Goal: Task Accomplishment & Management: Use online tool/utility

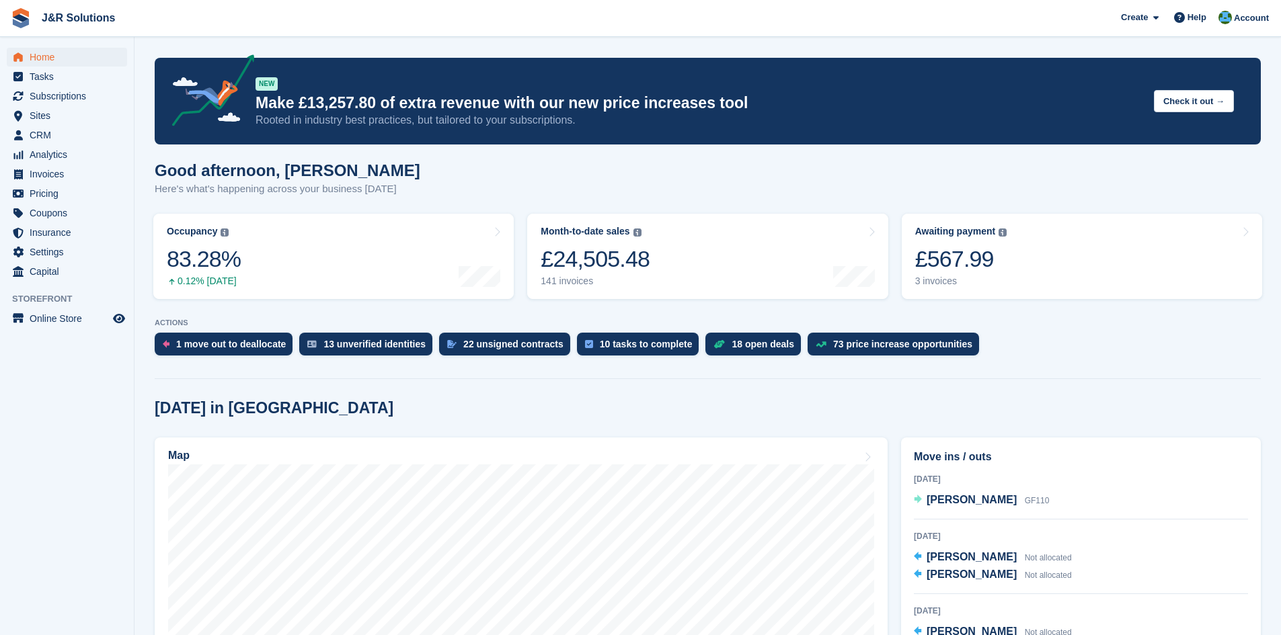
scroll to position [134, 0]
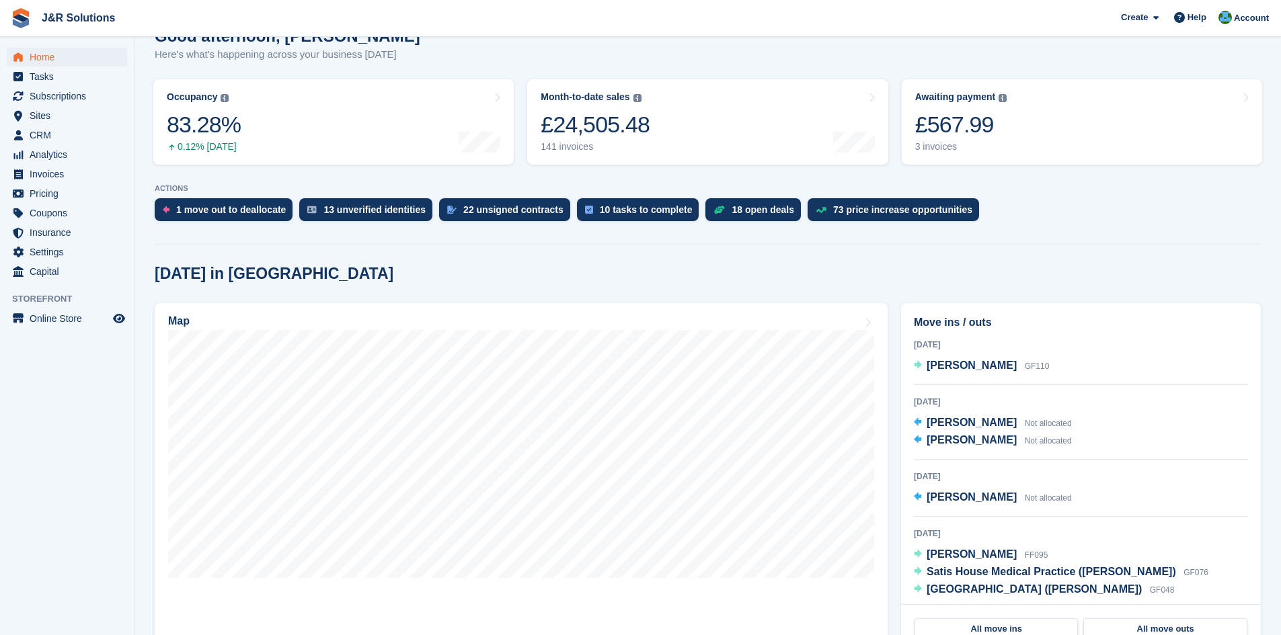
click at [1124, 188] on p "ACTIONS" at bounding box center [708, 188] width 1106 height 9
click at [112, 139] on link "CRM" at bounding box center [67, 135] width 120 height 19
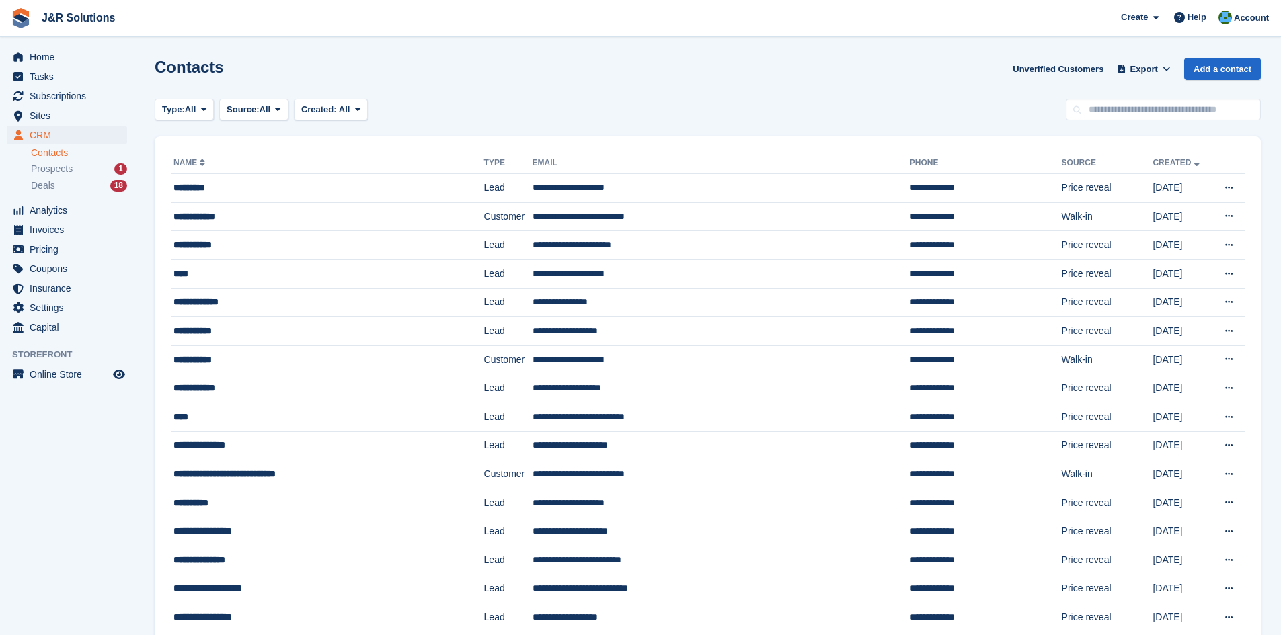
click at [114, 174] on div "Prospects 1" at bounding box center [79, 169] width 96 height 13
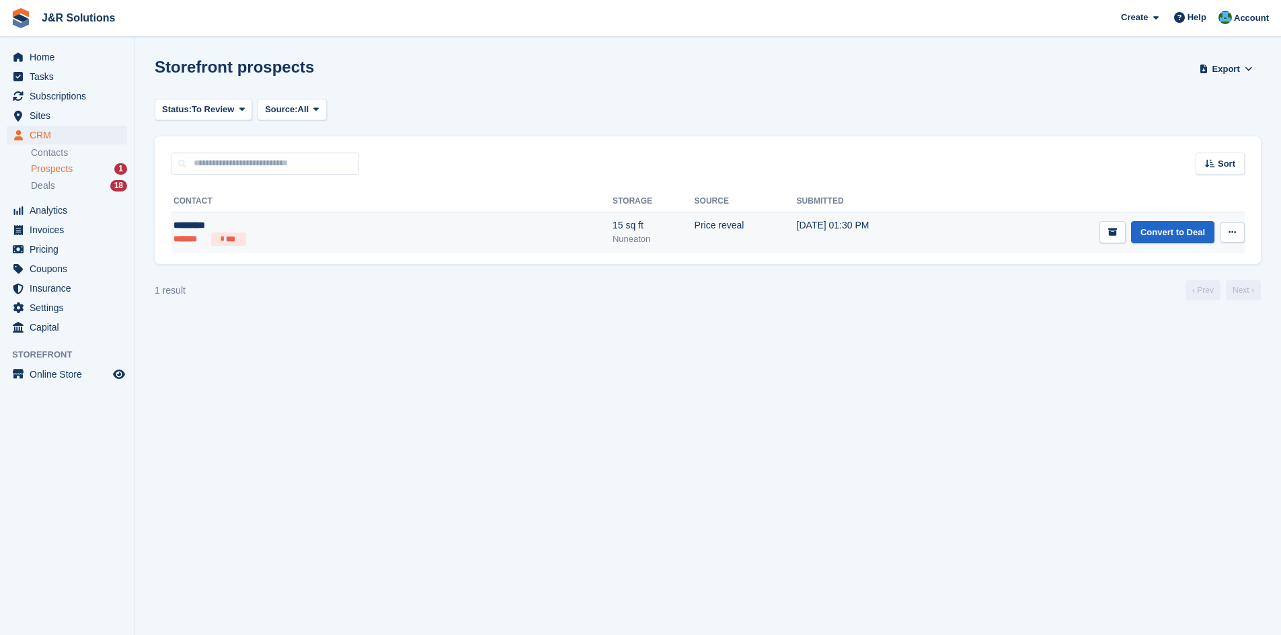
drag, startPoint x: 326, startPoint y: 239, endPoint x: 326, endPoint y: 231, distance: 8.1
click at [326, 239] on ul "******* ***" at bounding box center [280, 239] width 212 height 13
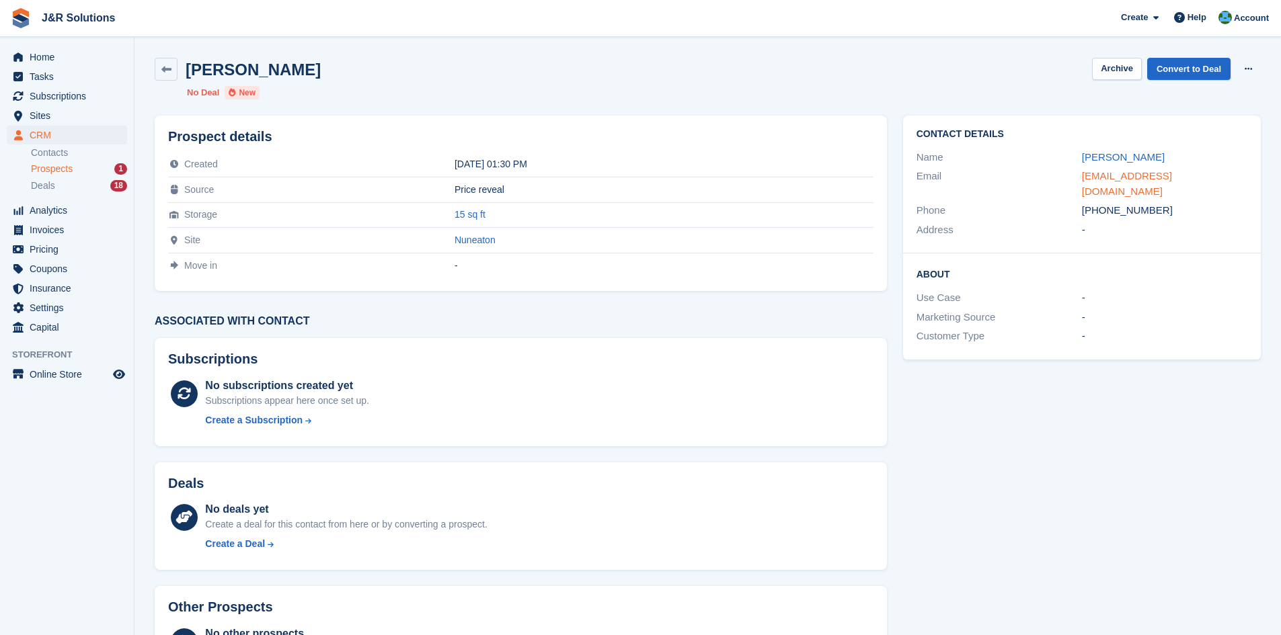
click at [1120, 176] on link "dianeday125@gmail.com" at bounding box center [1127, 183] width 90 height 27
click at [1170, 79] on link "Convert to Deal" at bounding box center [1188, 69] width 83 height 22
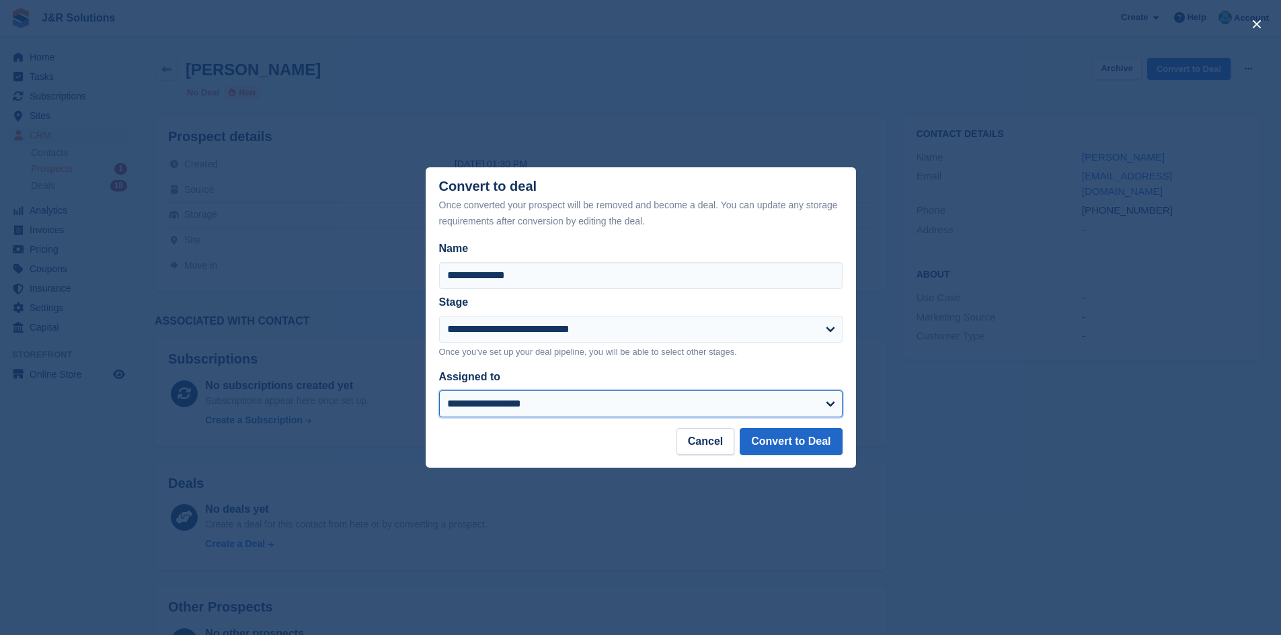
click at [709, 418] on select "**********" at bounding box center [640, 404] width 403 height 27
click at [439, 392] on select "**********" at bounding box center [640, 404] width 403 height 27
click at [631, 409] on select "**********" at bounding box center [640, 404] width 403 height 27
select select "****"
click at [439, 392] on select "**********" at bounding box center [640, 404] width 403 height 27
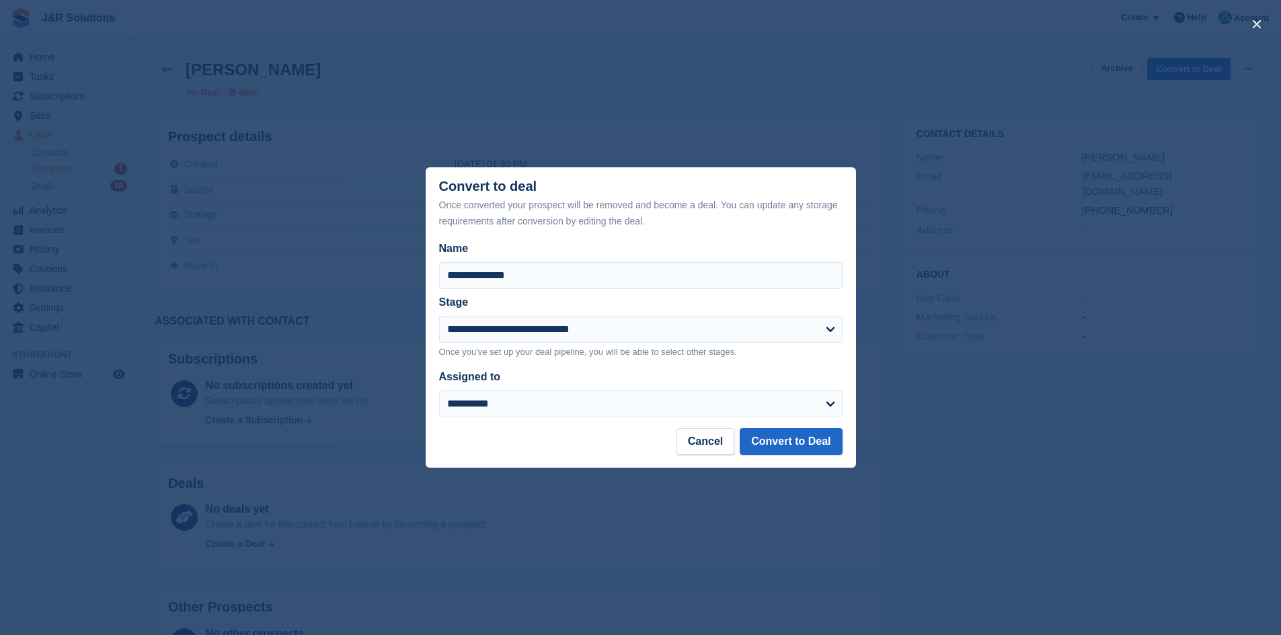
click at [844, 440] on footer "Cancel Convert to Deal" at bounding box center [641, 448] width 430 height 40
click at [819, 459] on footer "Cancel Convert to Deal" at bounding box center [641, 448] width 430 height 40
click at [818, 459] on footer "Cancel Convert to Deal" at bounding box center [641, 448] width 430 height 40
click at [815, 451] on button "Convert to Deal" at bounding box center [791, 441] width 102 height 27
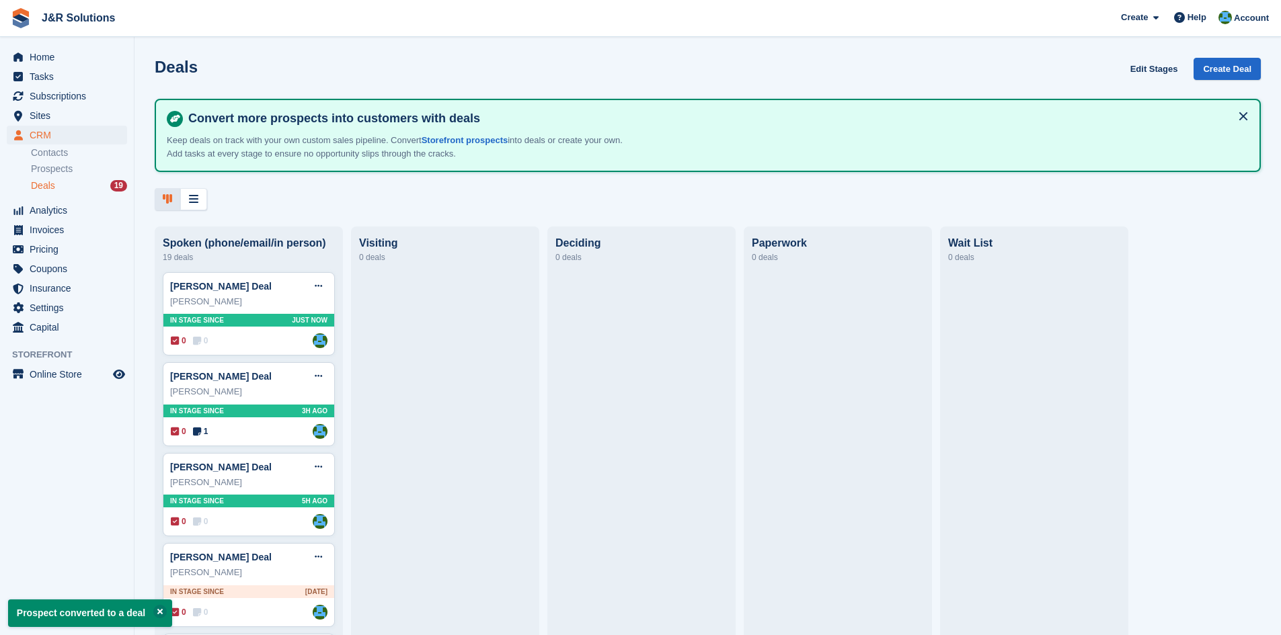
click at [73, 48] on span "Home" at bounding box center [70, 57] width 81 height 19
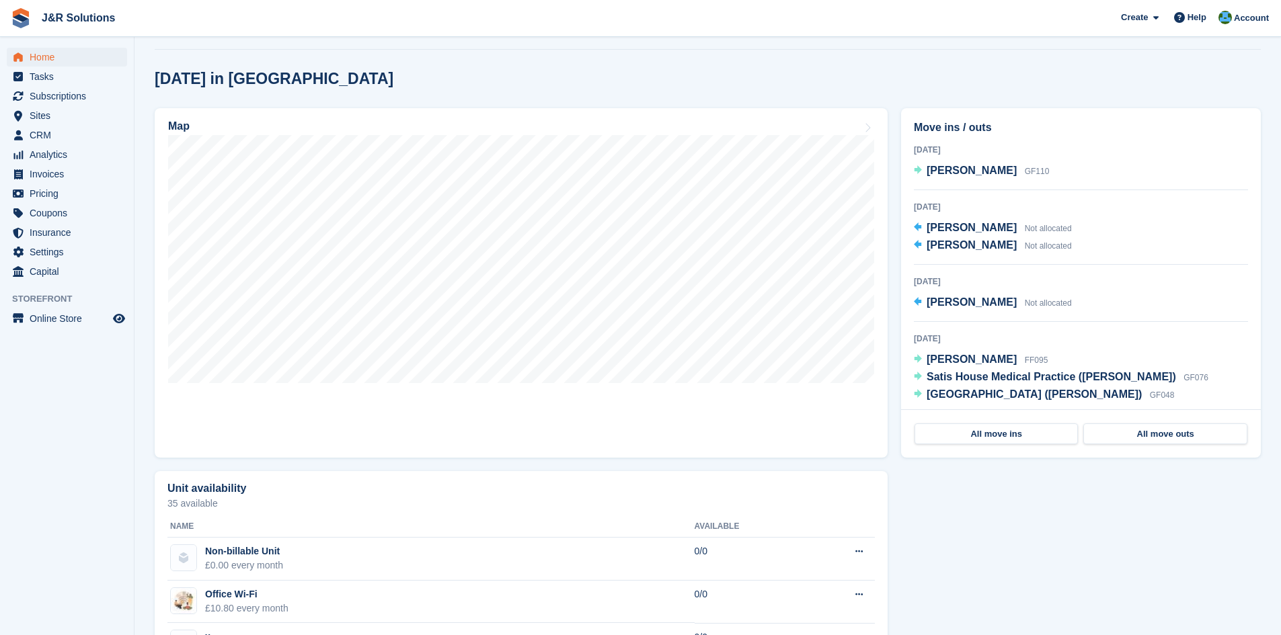
scroll to position [740, 0]
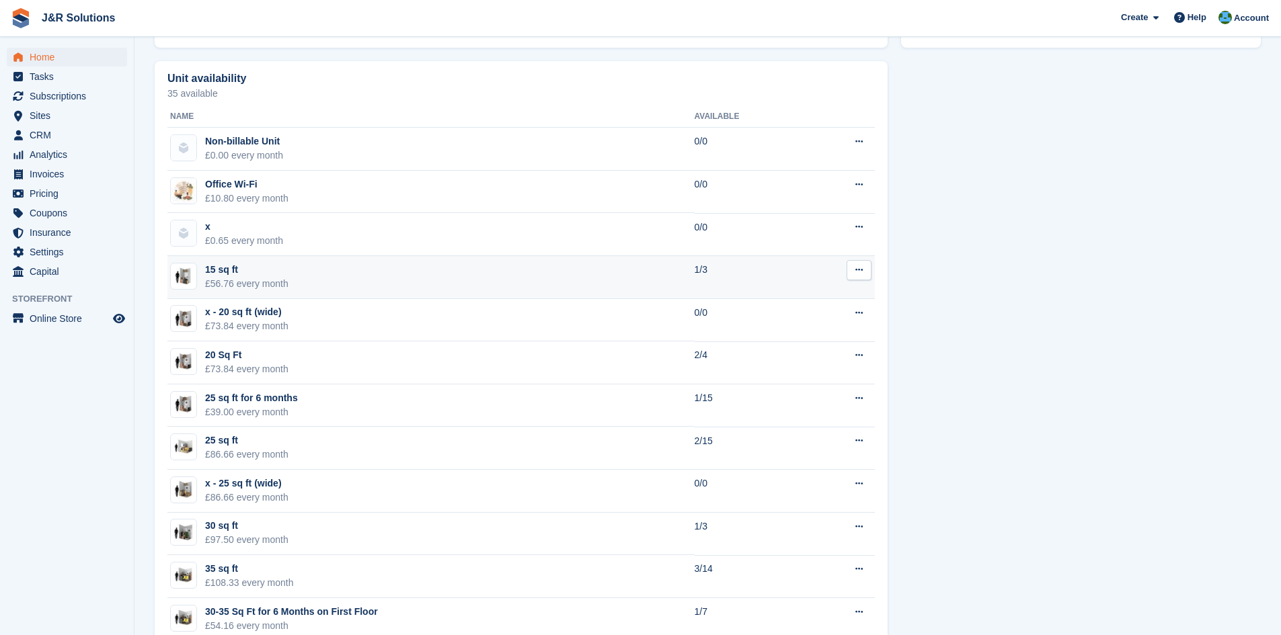
click at [486, 284] on td "15 sq ft £56.76 every month" at bounding box center [430, 277] width 527 height 43
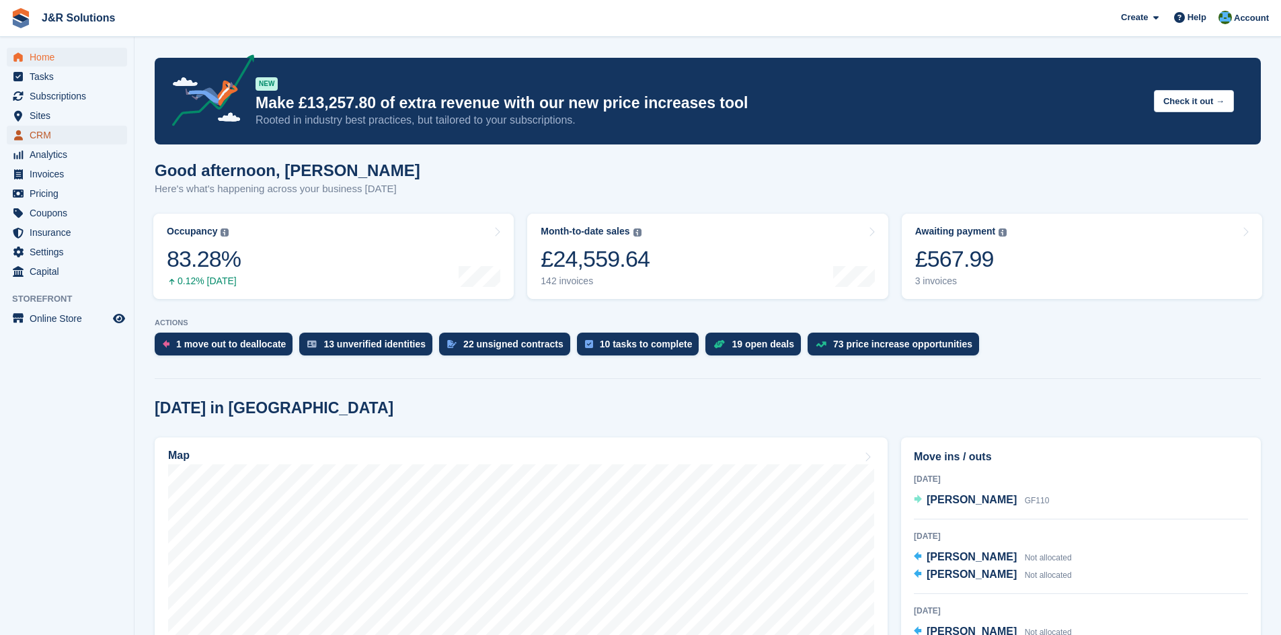
click at [59, 138] on span "CRM" at bounding box center [70, 135] width 81 height 19
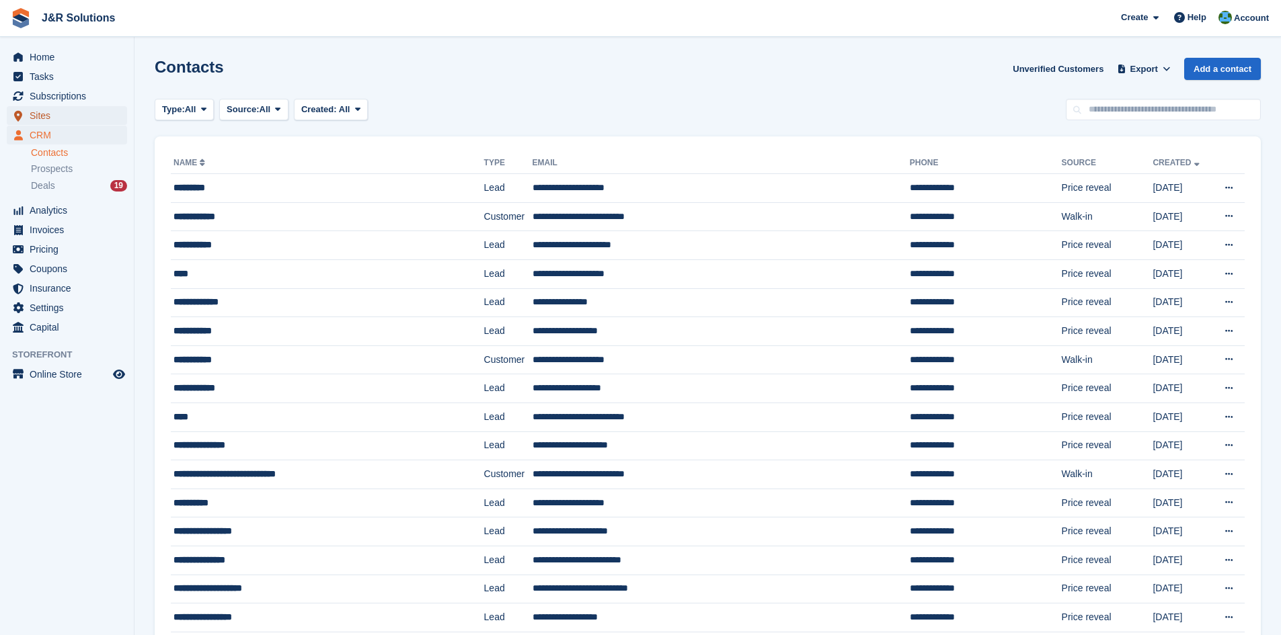
drag, startPoint x: 0, startPoint y: 0, endPoint x: 52, endPoint y: 118, distance: 129.5
click at [52, 118] on span "Sites" at bounding box center [70, 115] width 81 height 19
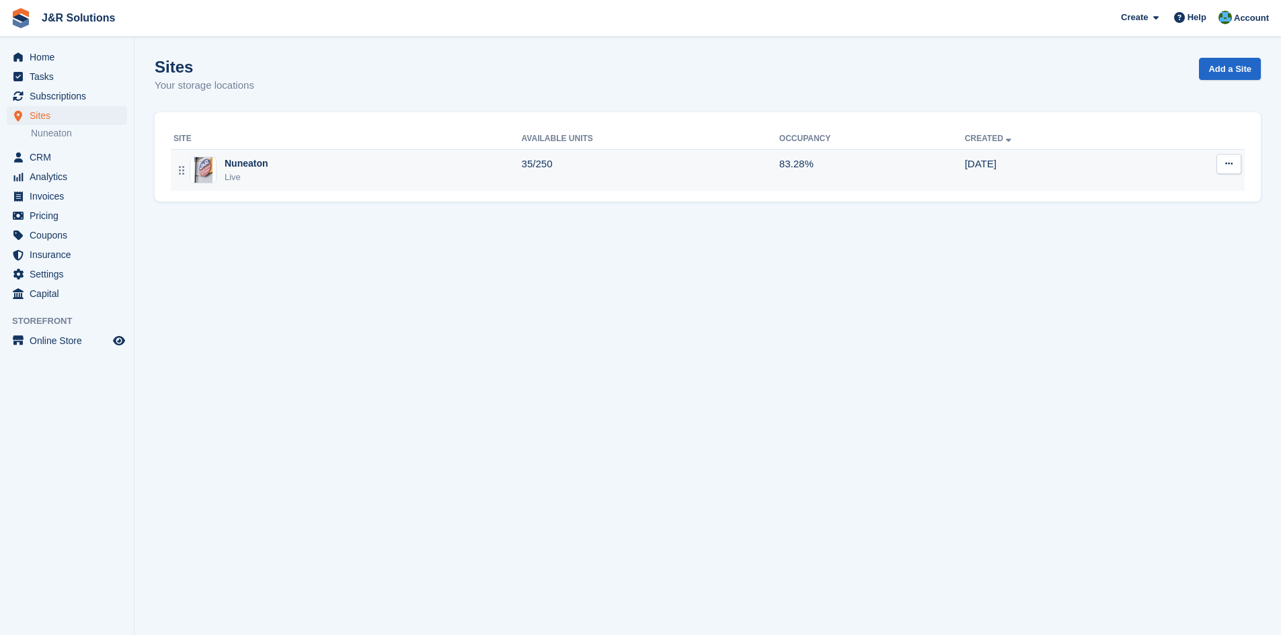
click at [252, 162] on div "Nuneaton" at bounding box center [247, 164] width 44 height 14
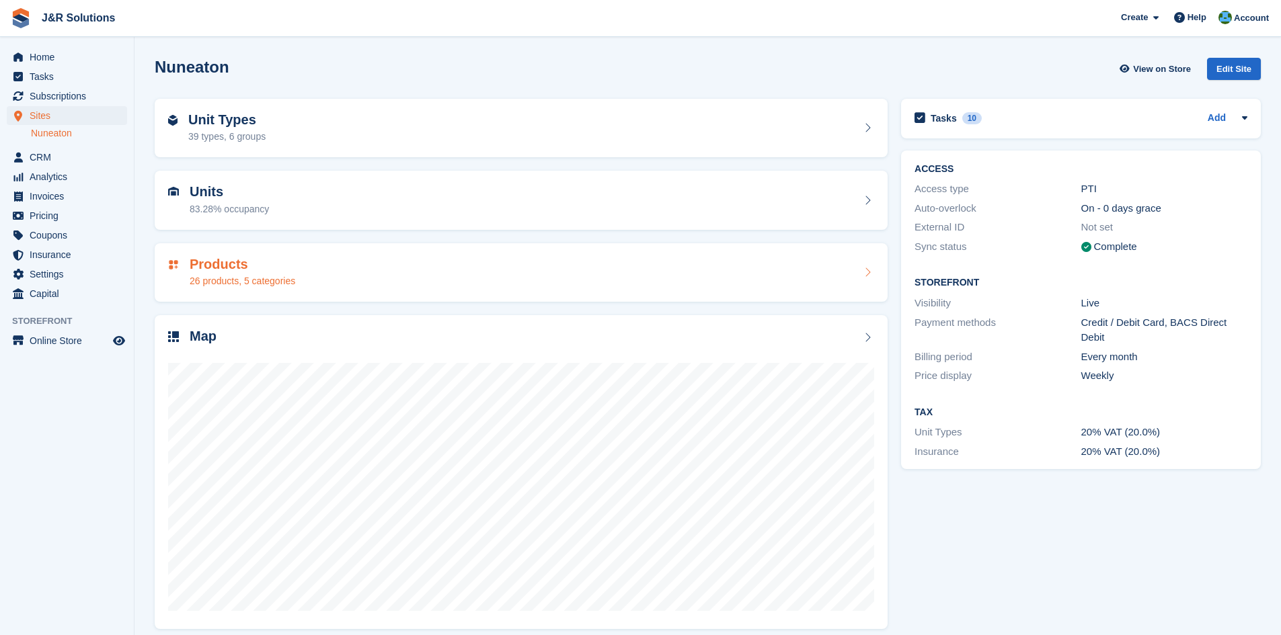
click at [366, 246] on div "Products 26 products, 5 categories" at bounding box center [521, 272] width 733 height 59
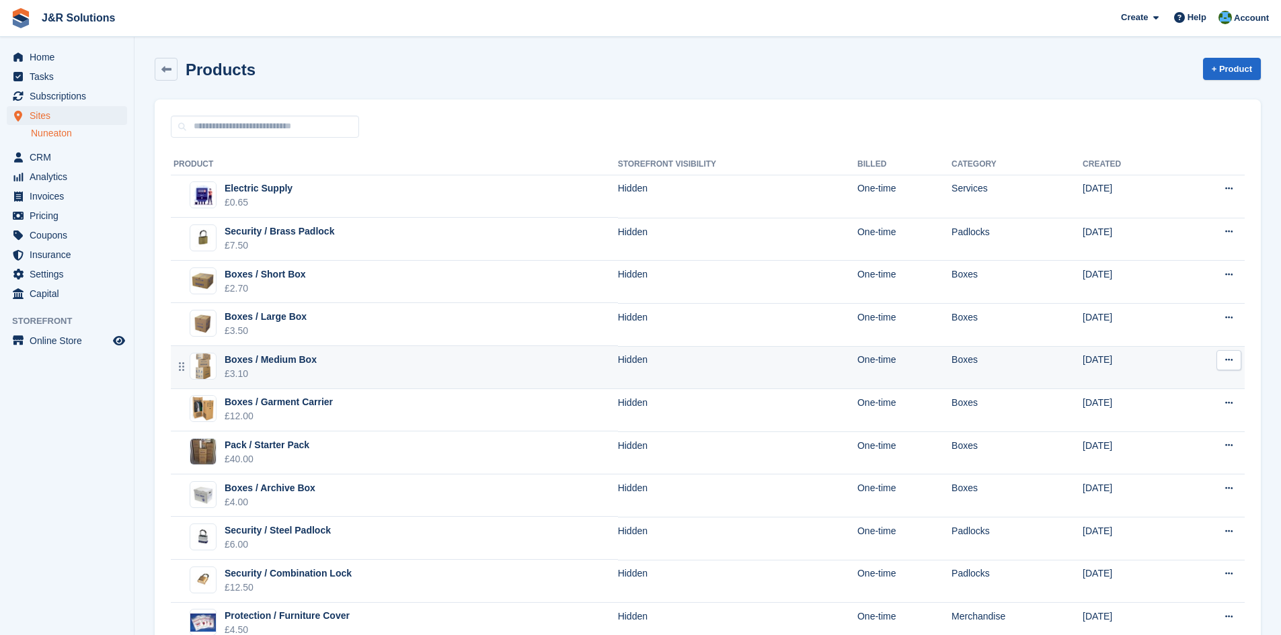
click at [605, 371] on td "Boxes / Medium Box £3.10" at bounding box center [394, 367] width 447 height 43
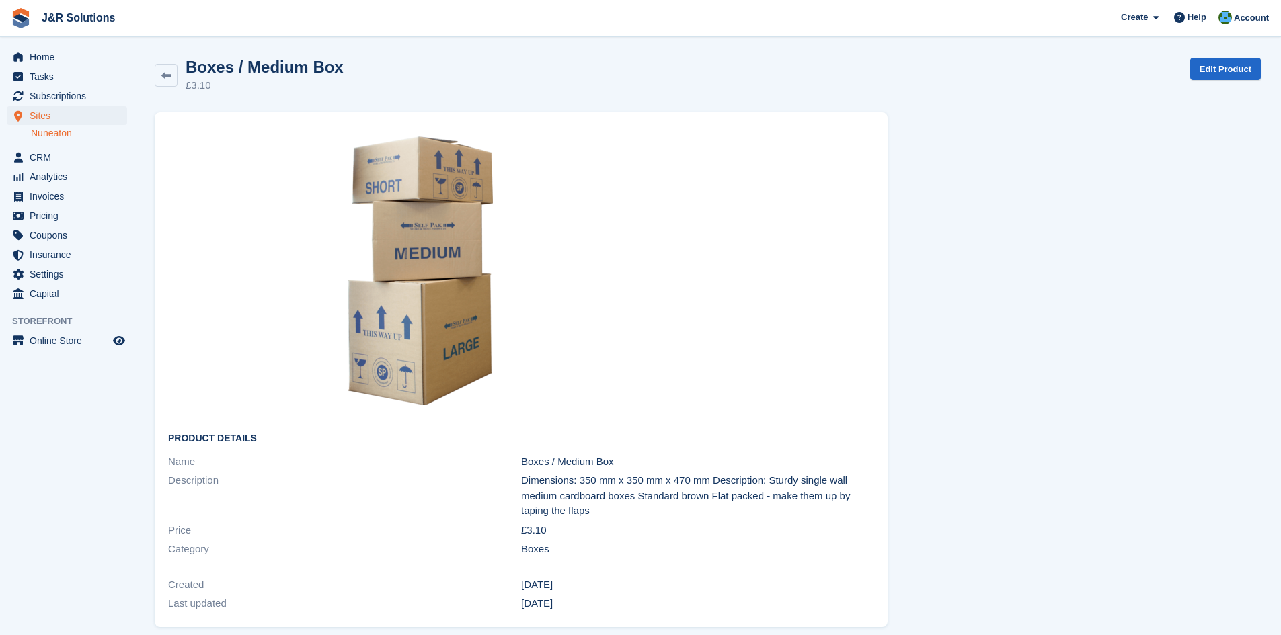
click at [356, 245] on img at bounding box center [420, 271] width 145 height 269
click at [182, 81] on div "Boxes / Medium Box £3.10" at bounding box center [261, 76] width 166 height 36
click at [157, 78] on link at bounding box center [166, 75] width 23 height 23
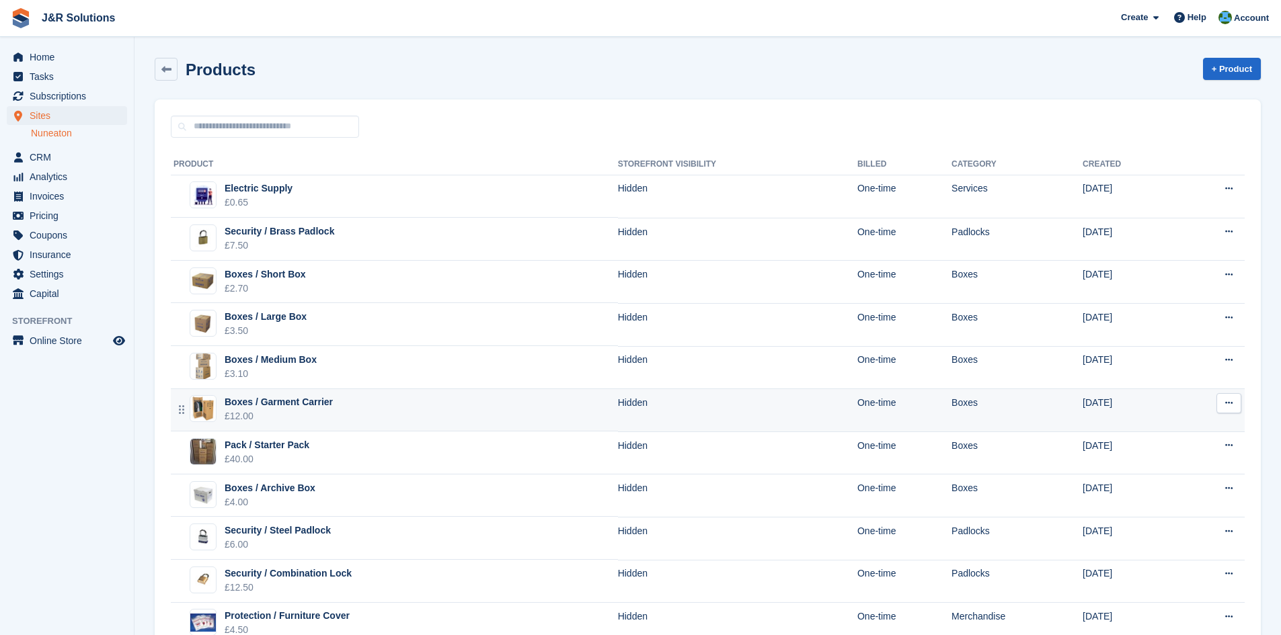
click at [420, 412] on td "Boxes / Garment Carrier £12.00" at bounding box center [394, 410] width 447 height 43
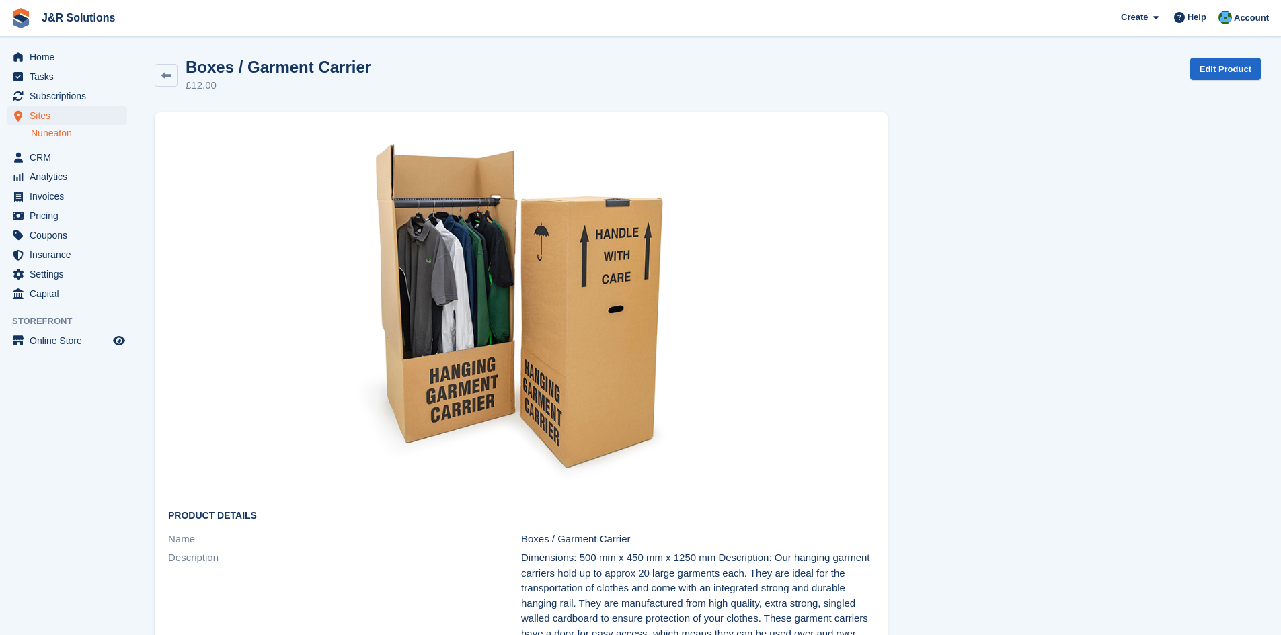
click at [184, 79] on div "Boxes / Garment Carrier £12.00" at bounding box center [275, 76] width 194 height 36
click at [161, 75] on icon at bounding box center [166, 76] width 10 height 10
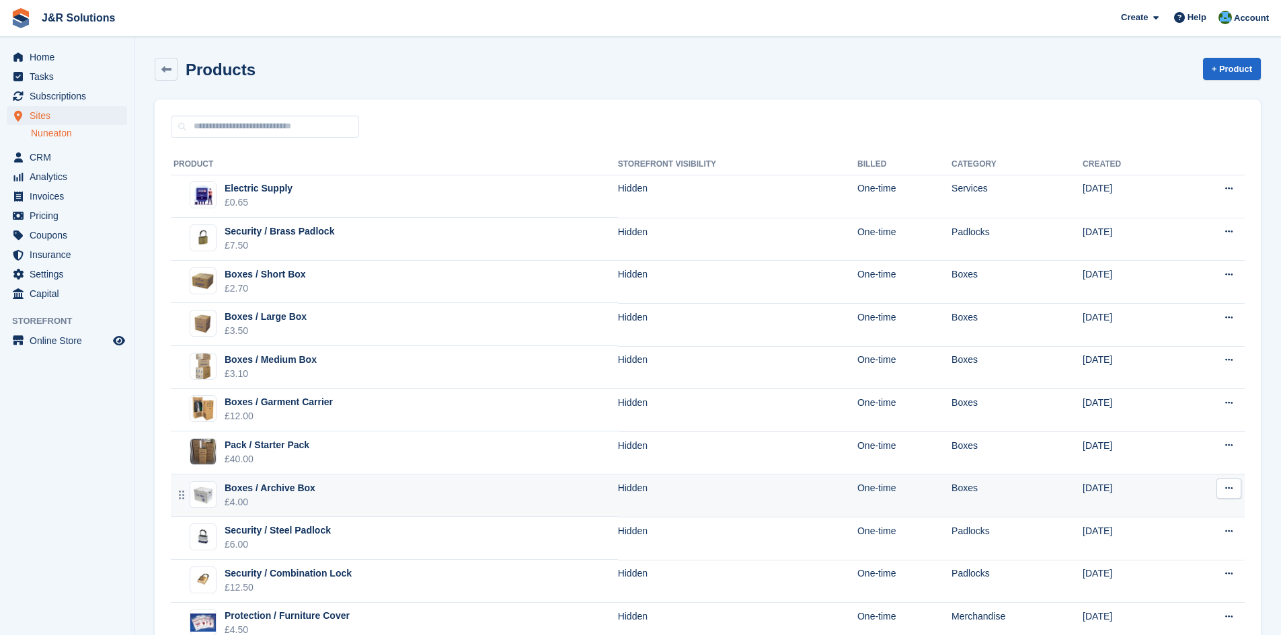
click at [729, 479] on td "Hidden" at bounding box center [737, 496] width 239 height 43
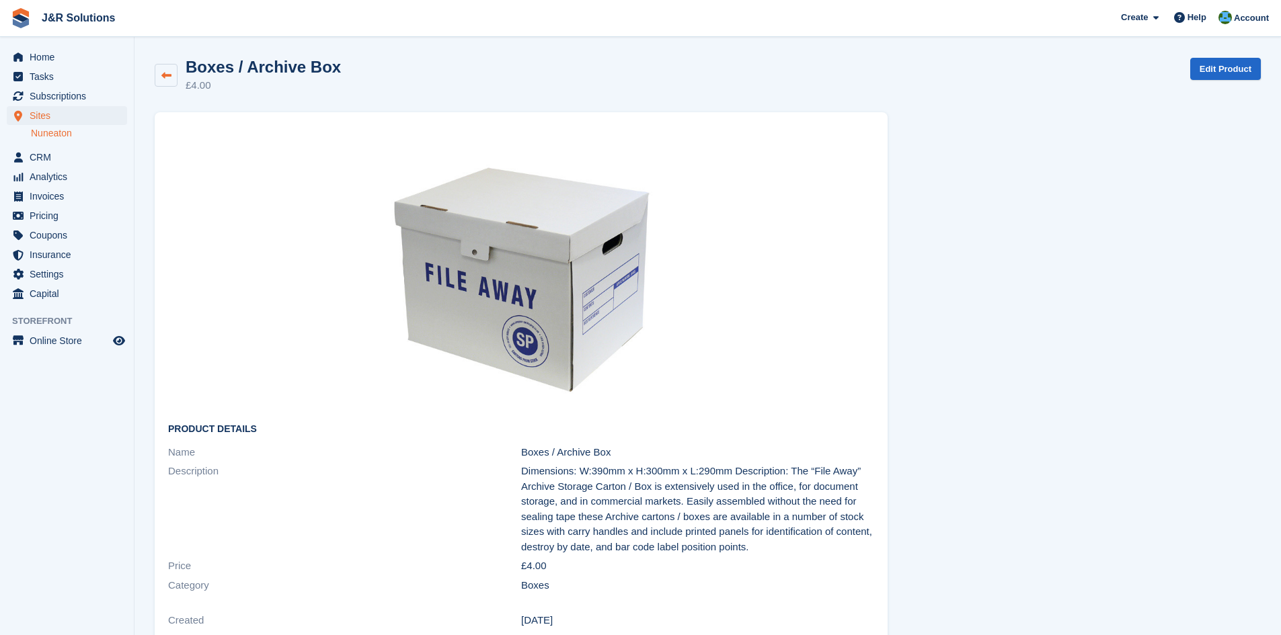
click at [166, 71] on icon at bounding box center [166, 76] width 10 height 10
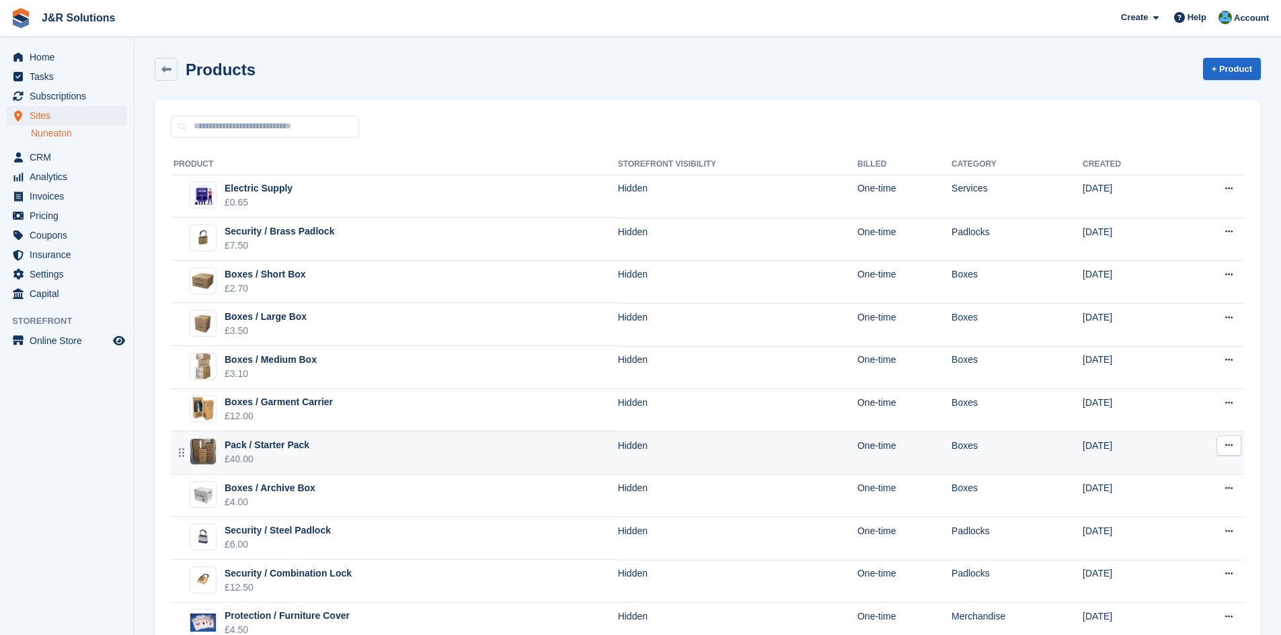
click at [314, 438] on td "Pack / Starter Pack £40.00" at bounding box center [394, 453] width 447 height 43
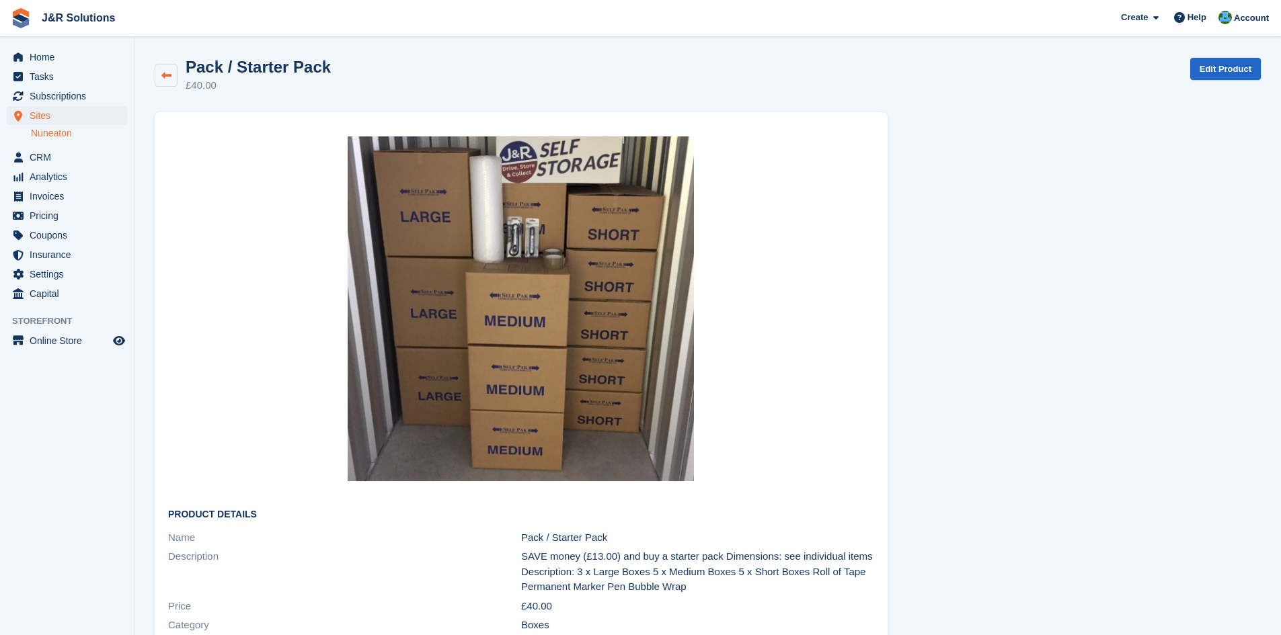
click at [165, 80] on icon at bounding box center [166, 76] width 10 height 10
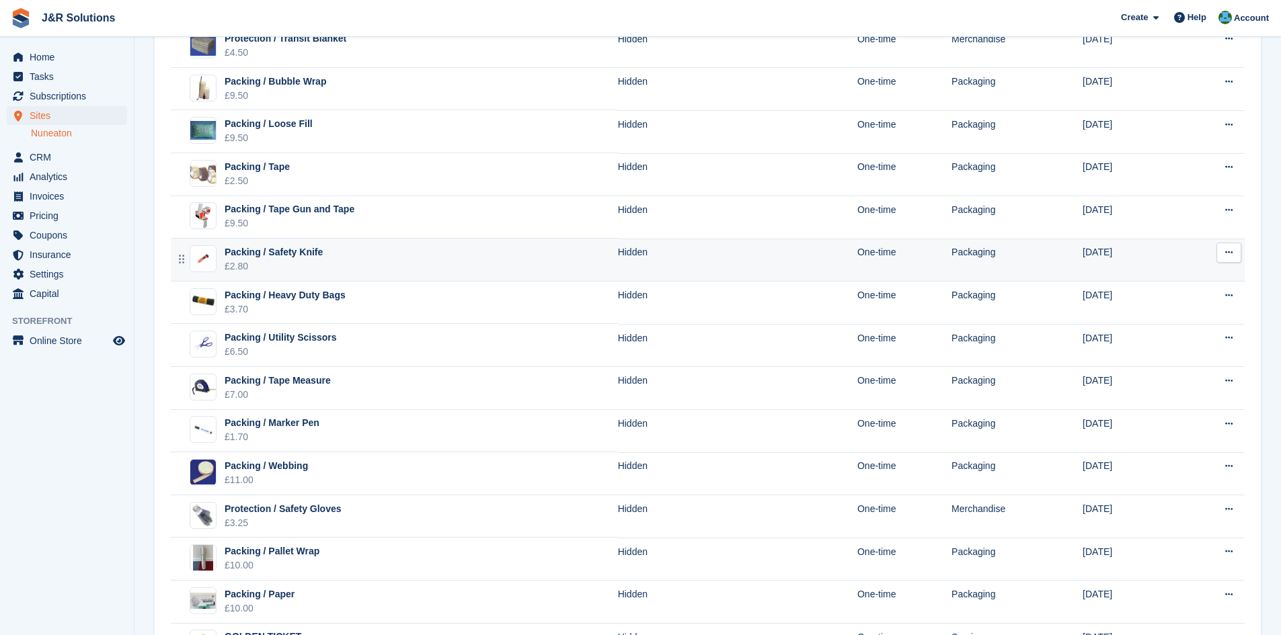
scroll to position [718, 0]
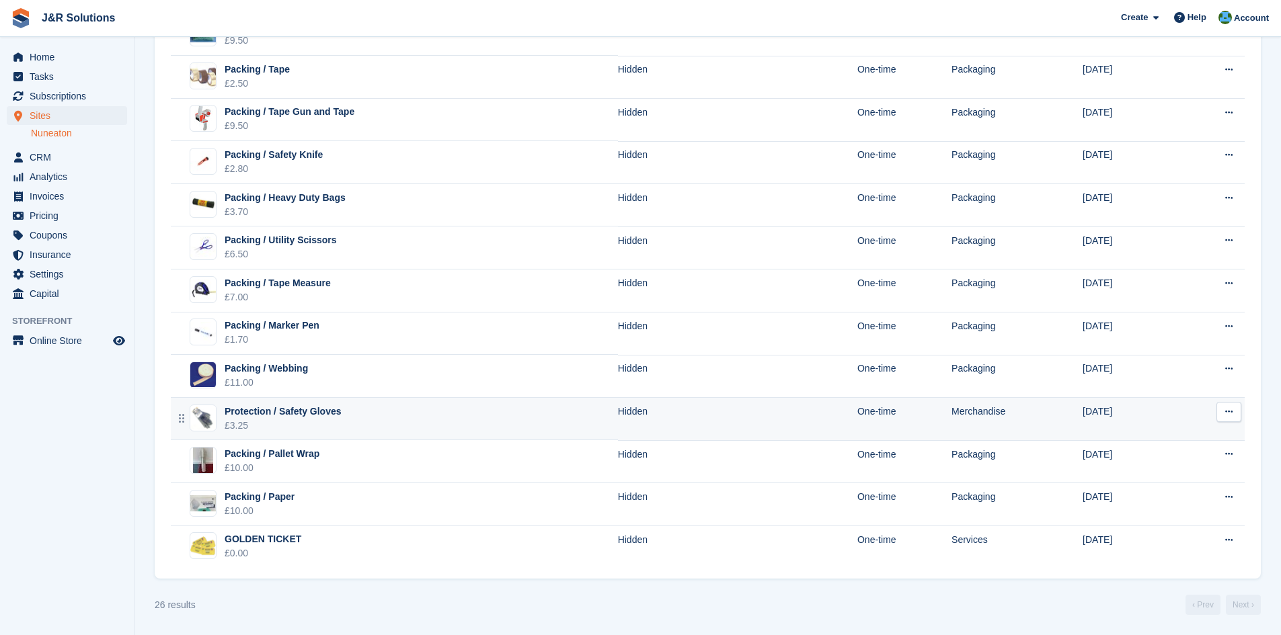
click at [351, 438] on td "Protection / Safety Gloves £3.25" at bounding box center [394, 419] width 447 height 43
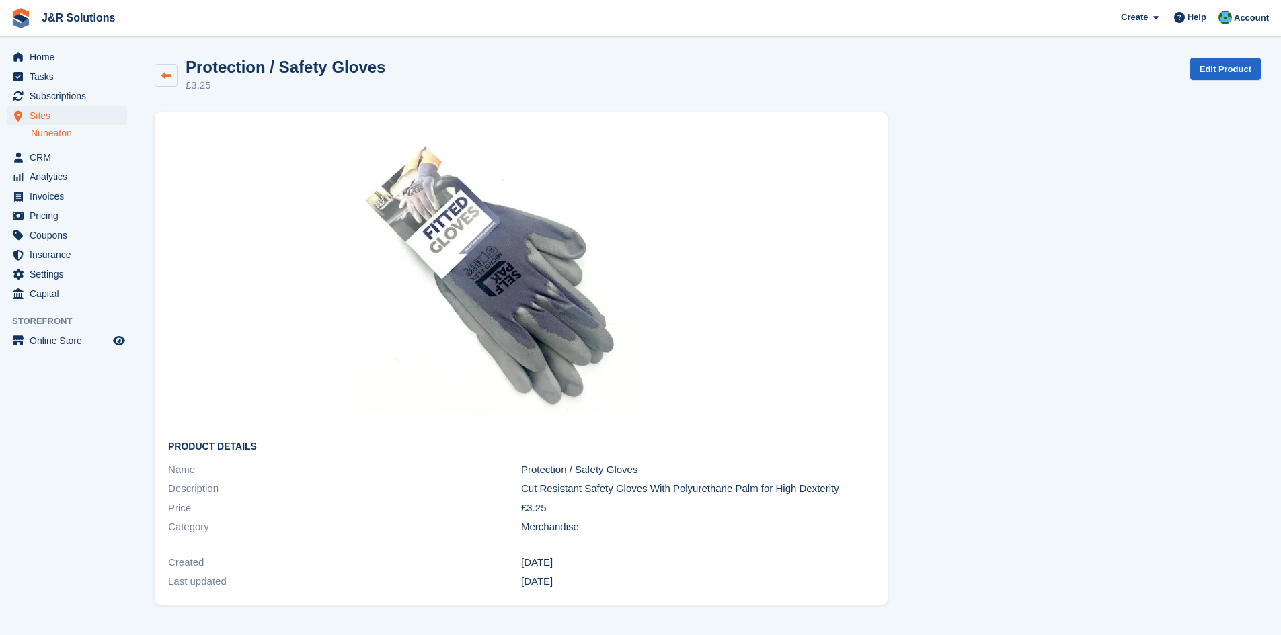
click at [176, 79] on link at bounding box center [166, 75] width 23 height 23
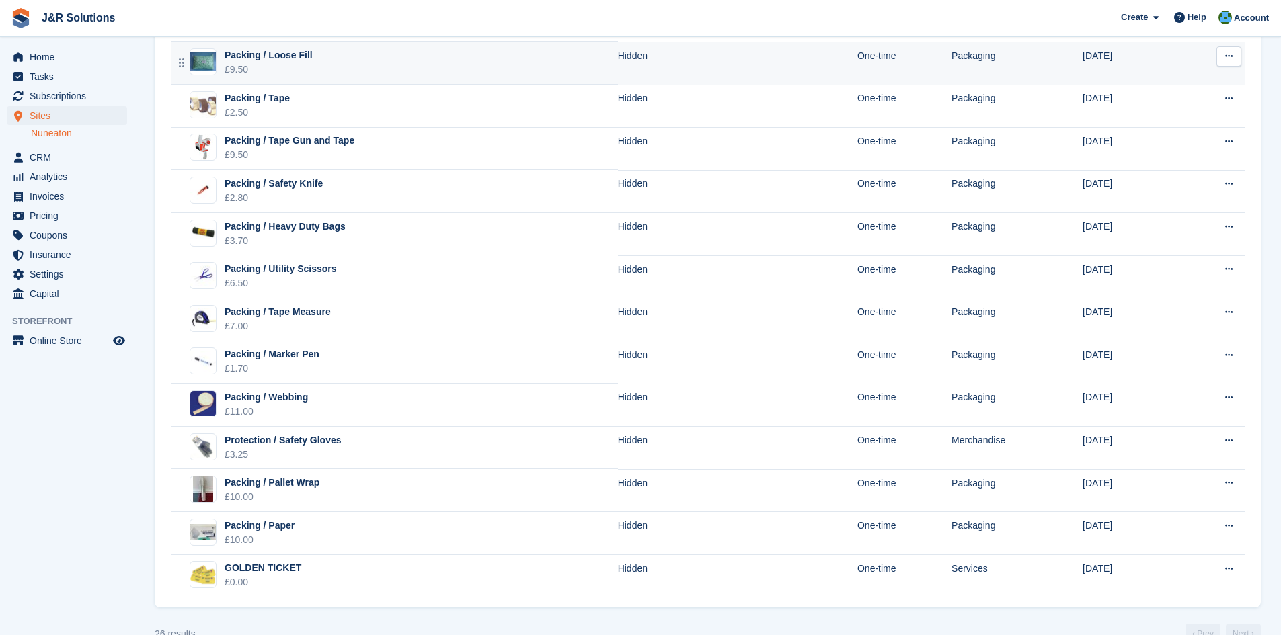
scroll to position [718, 0]
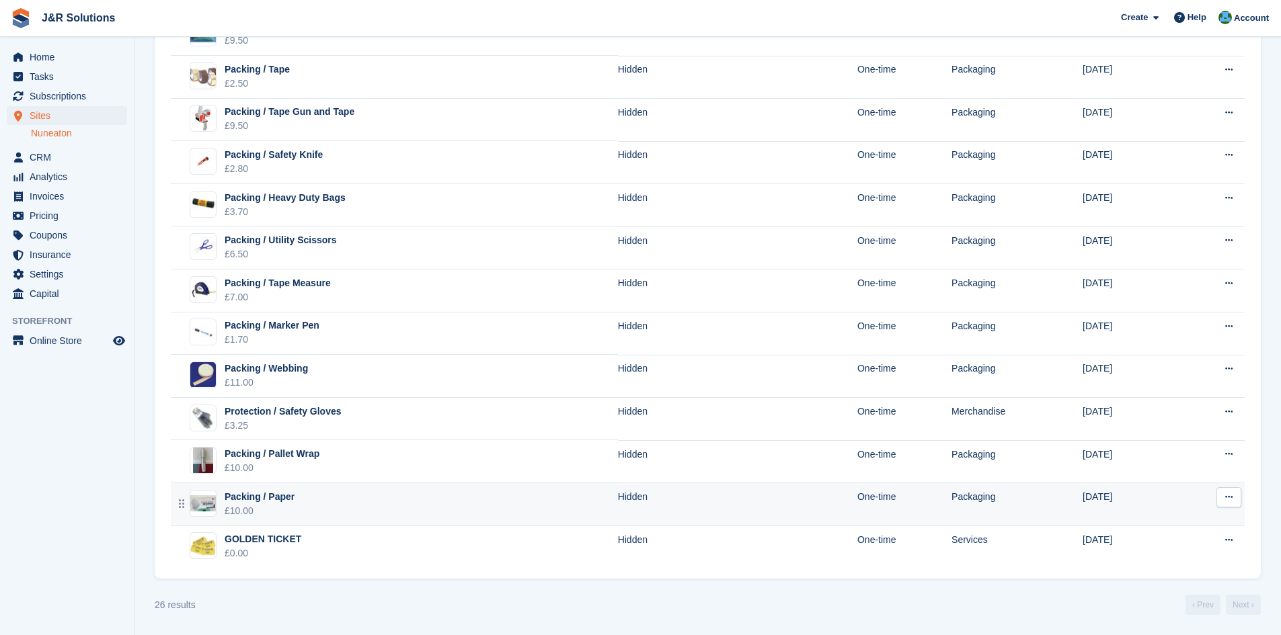
click at [353, 511] on td "Packing / Paper £10.00" at bounding box center [394, 505] width 447 height 43
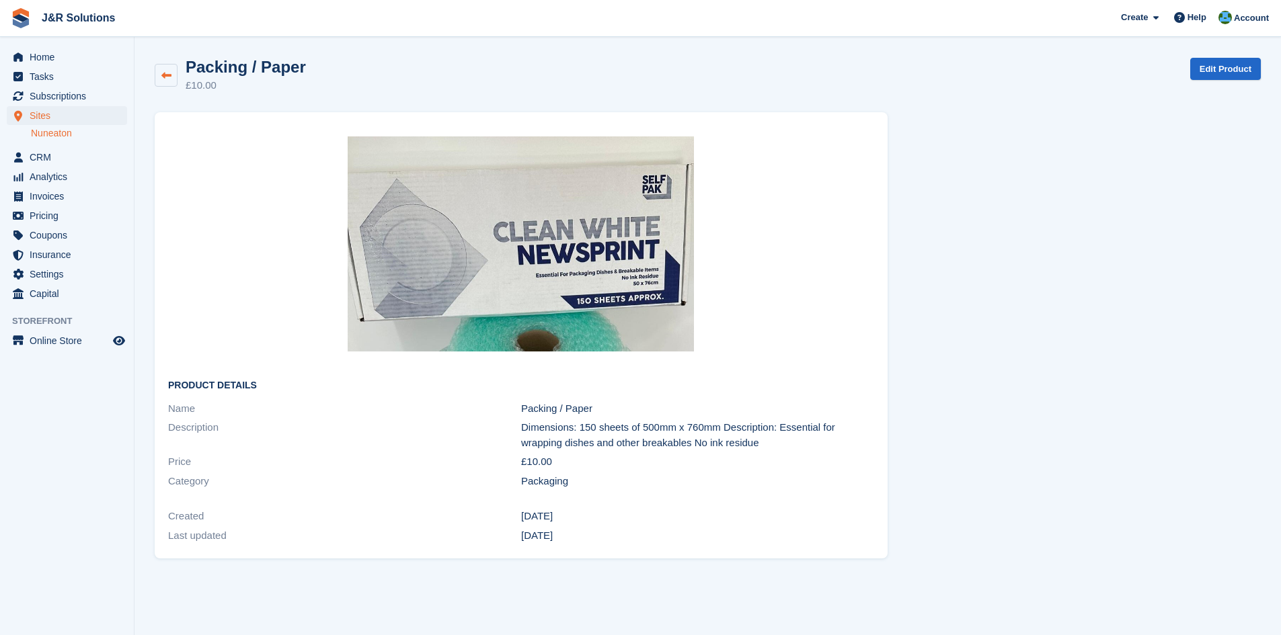
click at [159, 81] on link at bounding box center [166, 75] width 23 height 23
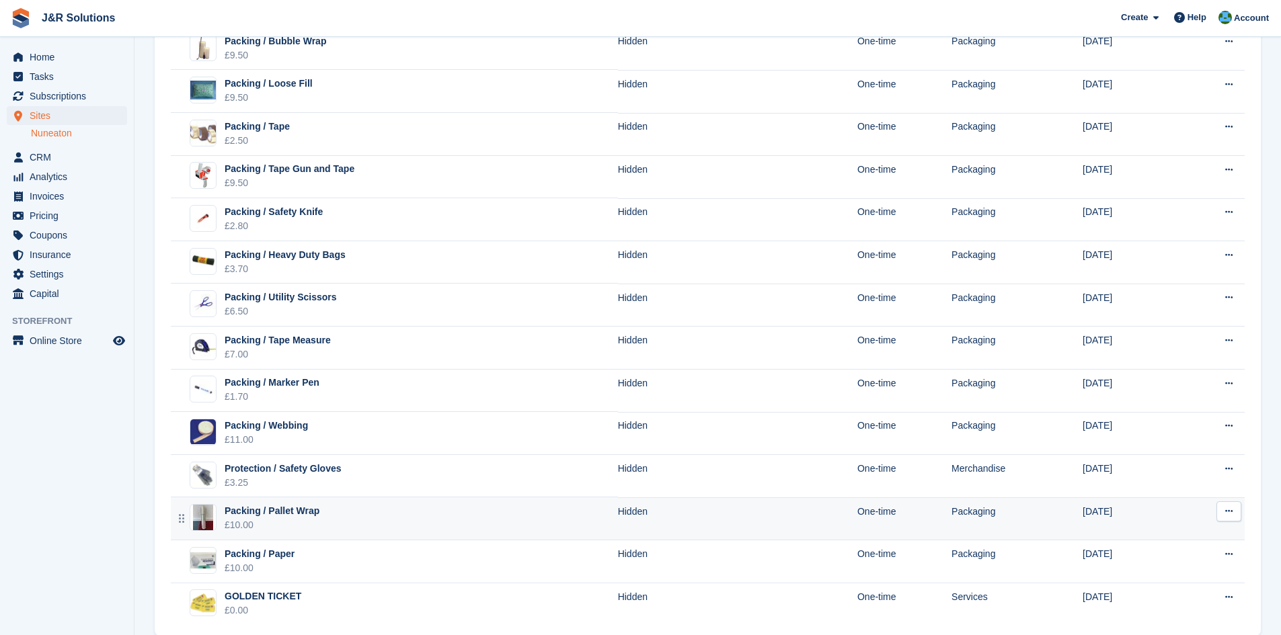
scroll to position [672, 0]
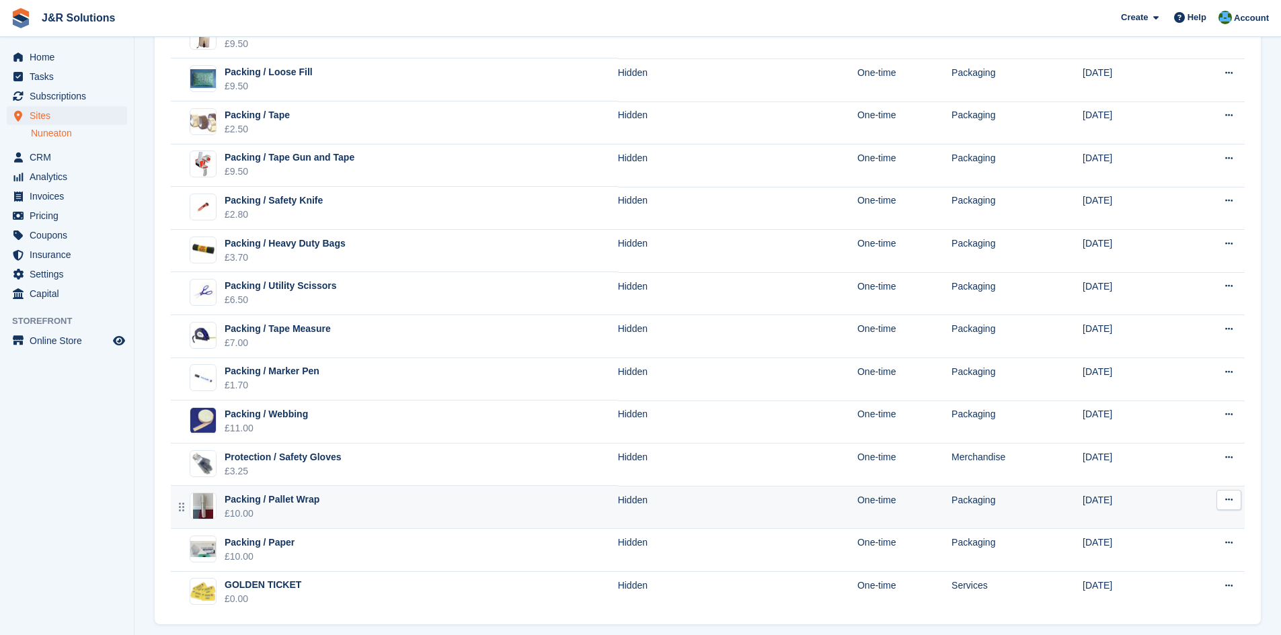
click at [272, 498] on div "Packing / Pallet Wrap" at bounding box center [272, 500] width 95 height 14
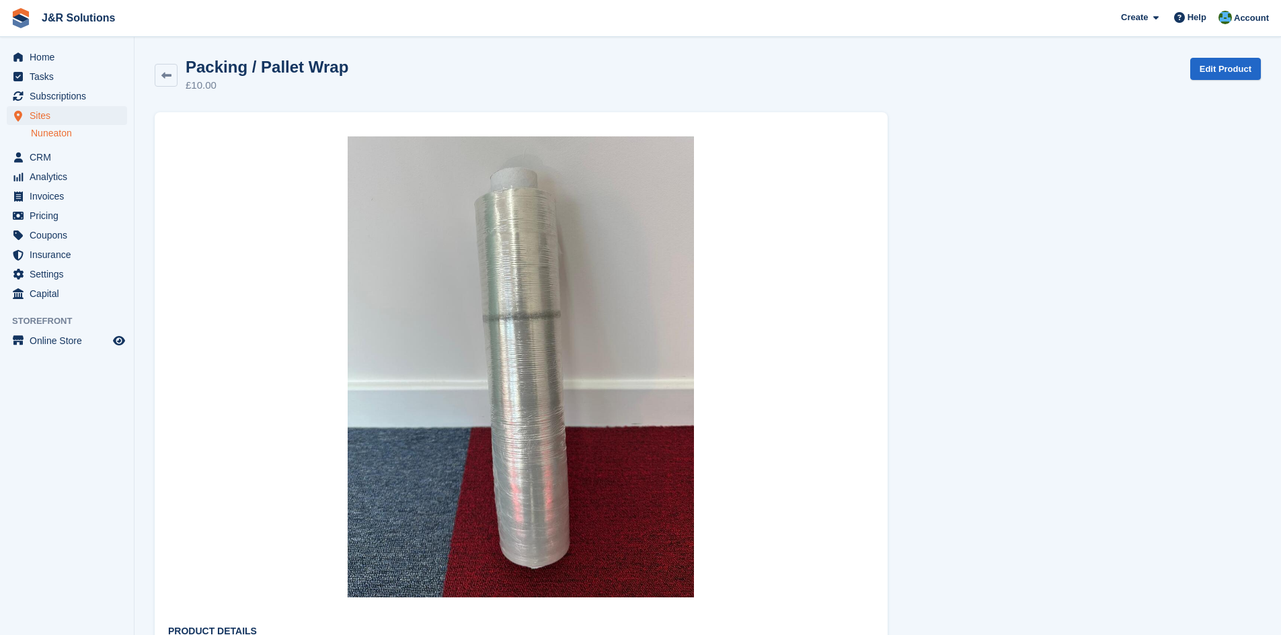
click at [178, 67] on div "Packing / Pallet Wrap" at bounding box center [263, 67] width 171 height 18
click at [174, 73] on link at bounding box center [166, 75] width 23 height 23
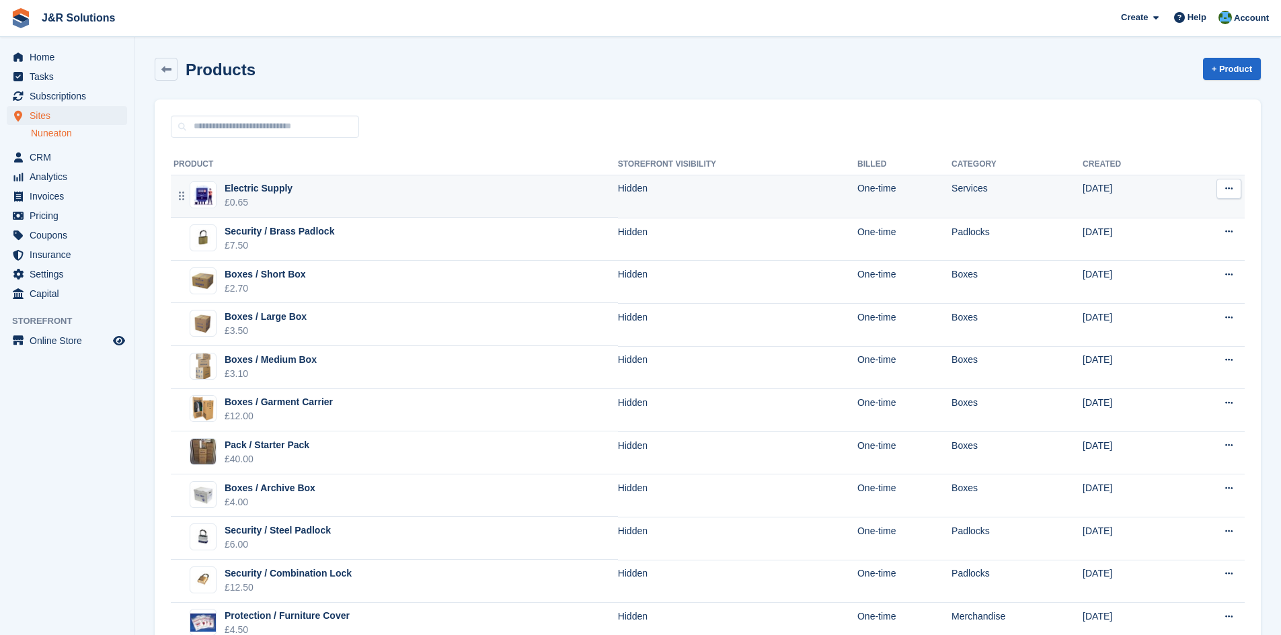
click at [475, 185] on td "Electric Supply £0.65" at bounding box center [394, 197] width 447 height 43
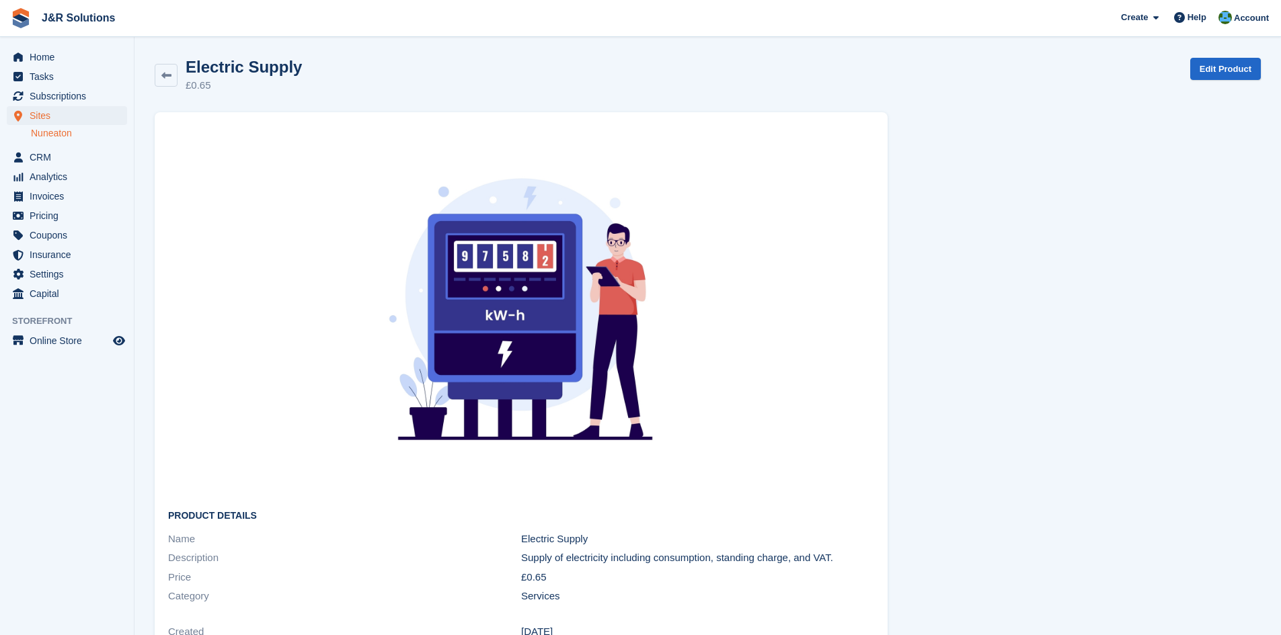
drag, startPoint x: 0, startPoint y: 0, endPoint x: 559, endPoint y: 254, distance: 613.9
click at [159, 72] on link at bounding box center [166, 75] width 23 height 23
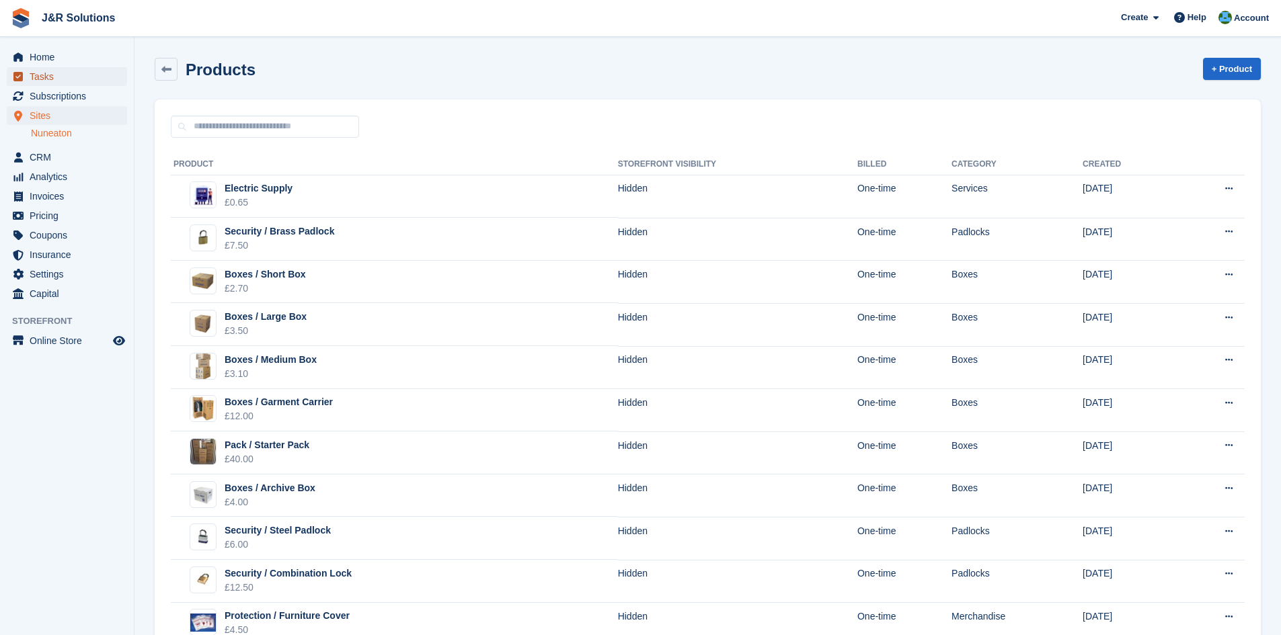
click at [65, 71] on span "Tasks" at bounding box center [70, 76] width 81 height 19
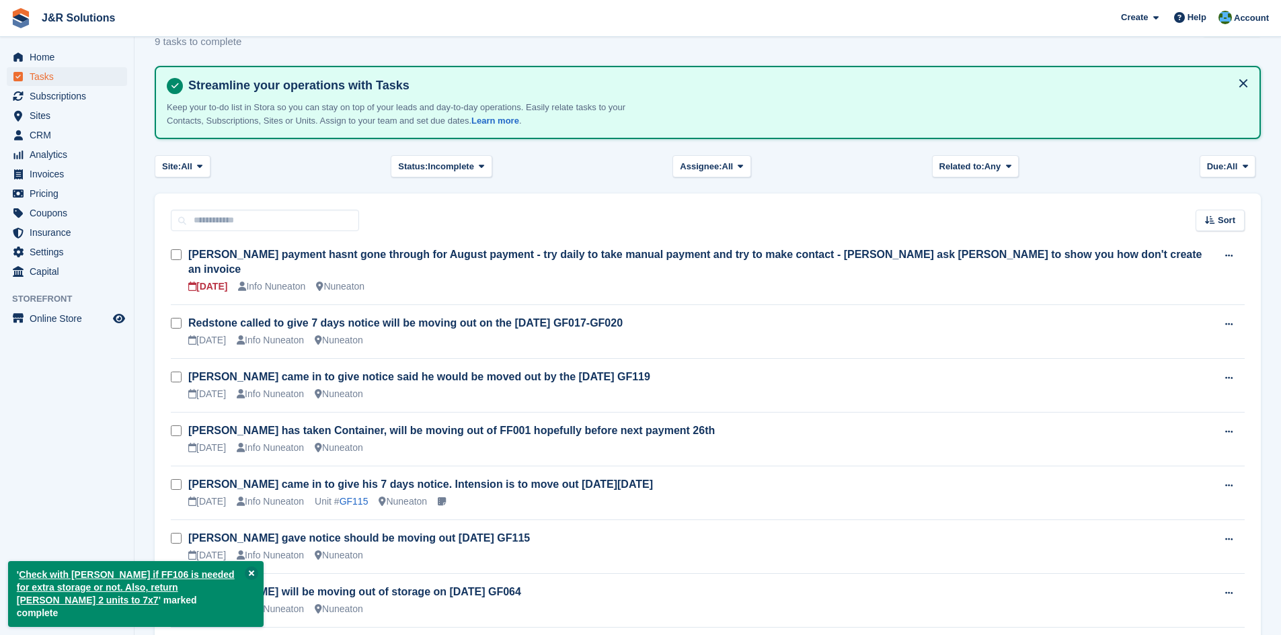
scroll to position [67, 0]
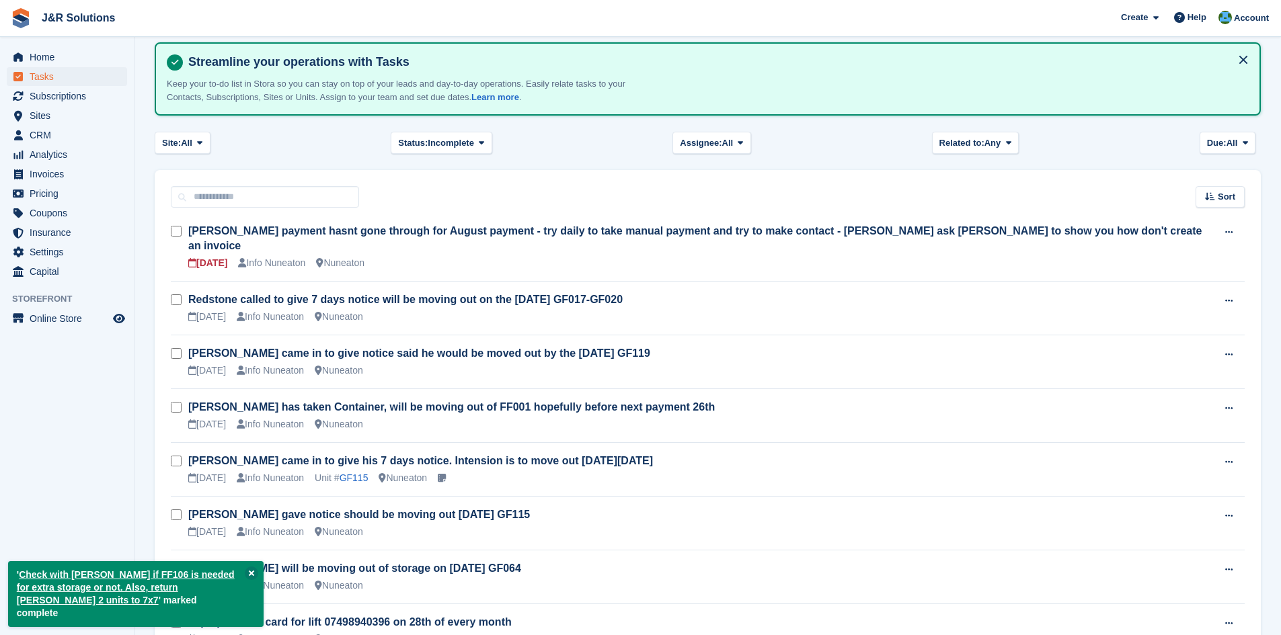
click at [510, 178] on div "Sort Sort by Due on Created on Sooner Later" at bounding box center [708, 189] width 1106 height 38
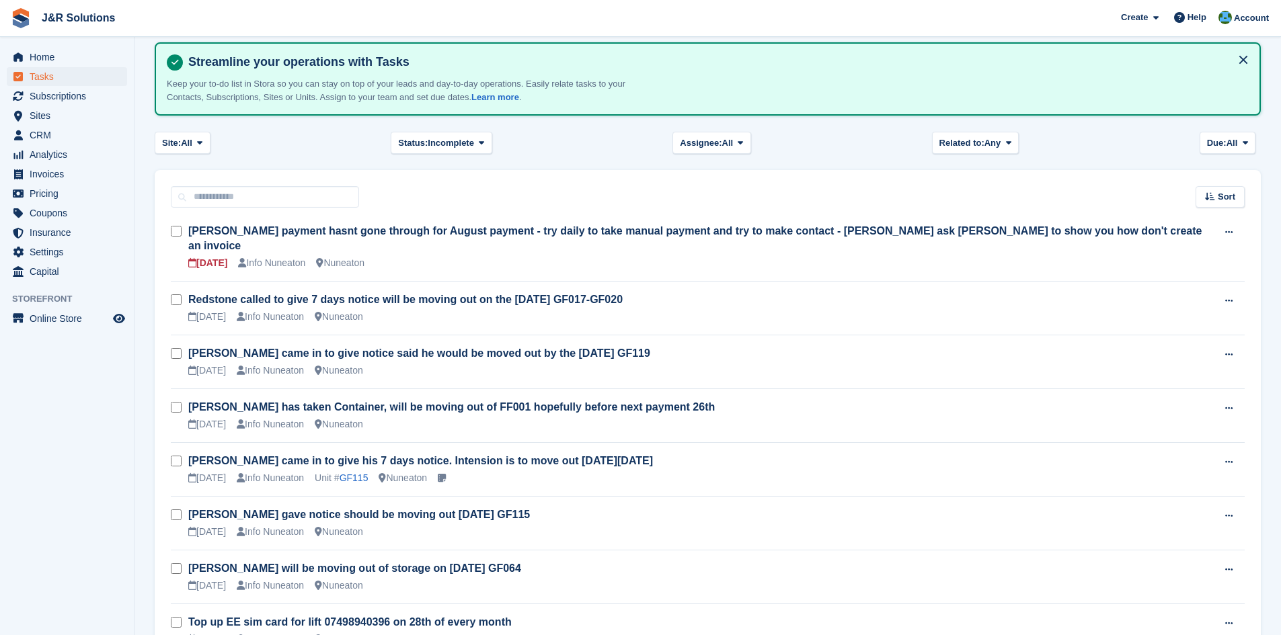
click at [283, 159] on turbo-frame "Tasks 9 tasks to complete New Task Streamline your operations with Tasks Keep y…" at bounding box center [708, 372] width 1106 height 763
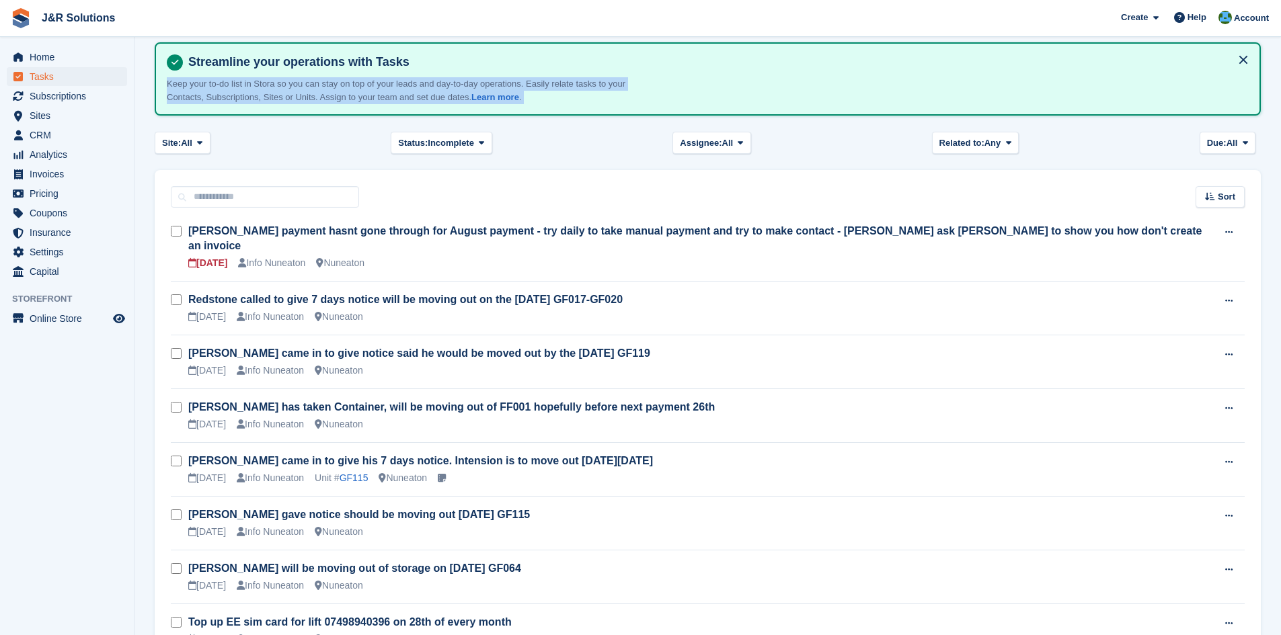
click at [283, 159] on turbo-frame "Tasks 9 tasks to complete New Task Streamline your operations with Tasks Keep y…" at bounding box center [708, 372] width 1106 height 763
click at [292, 151] on div "Site: All All Nuneaton None Status: Incomplete All Complete Incomplete Assignee…" at bounding box center [708, 143] width 1106 height 22
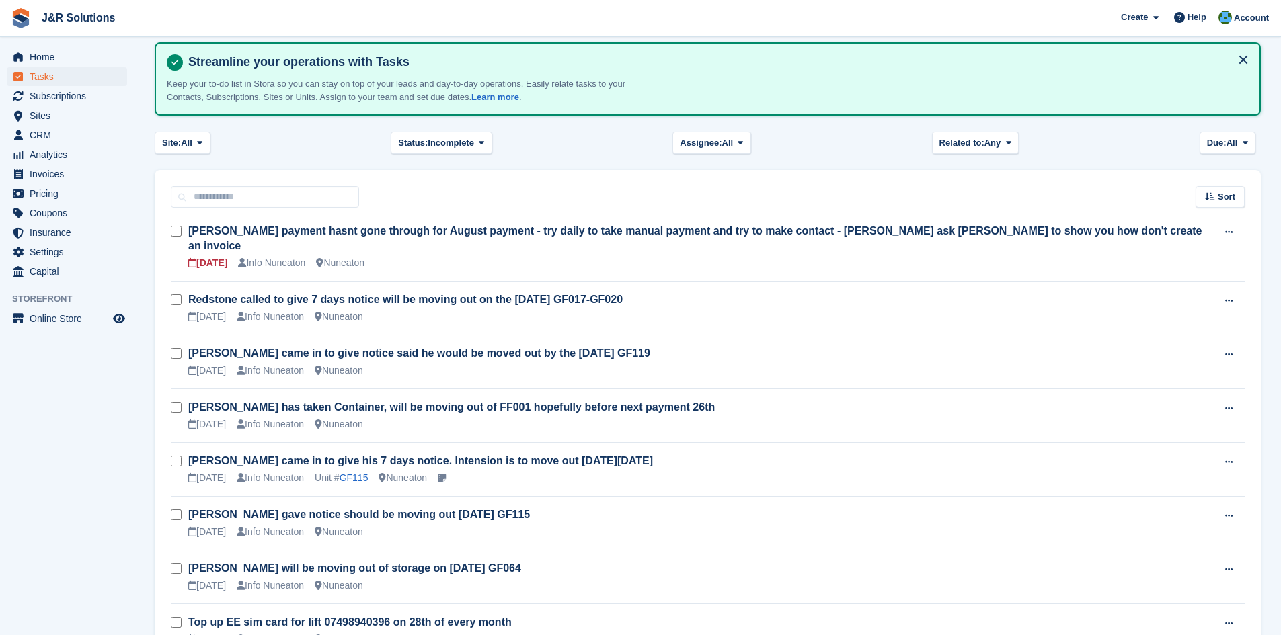
click at [742, 38] on div "Tasks 9 tasks to complete New Task" at bounding box center [708, 17] width 1106 height 52
click at [63, 65] on span "Home" at bounding box center [70, 57] width 81 height 19
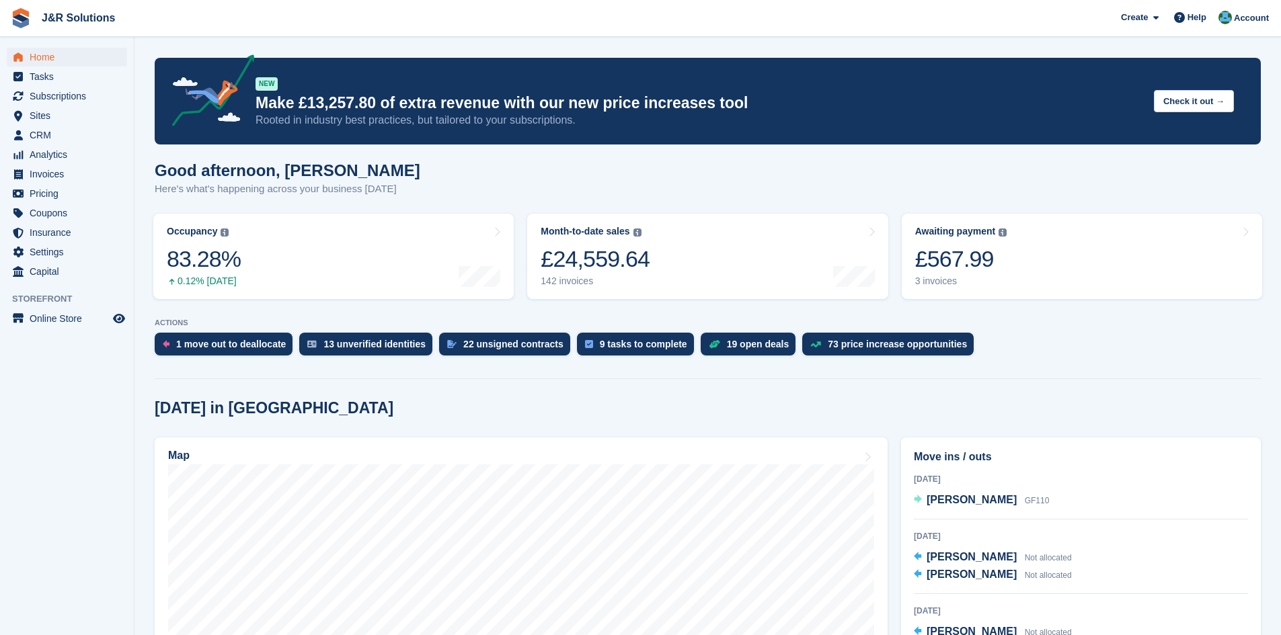
click at [429, 182] on div "Good afternoon, [PERSON_NAME] Here's what's happening across your business [DAT…" at bounding box center [708, 187] width 1106 height 52
click at [954, 301] on turbo-frame "Awaiting payment The total outstanding balance on all open invoices. £567.99 3 …" at bounding box center [1082, 256] width 374 height 99
click at [956, 272] on div "£567.99" at bounding box center [961, 259] width 92 height 28
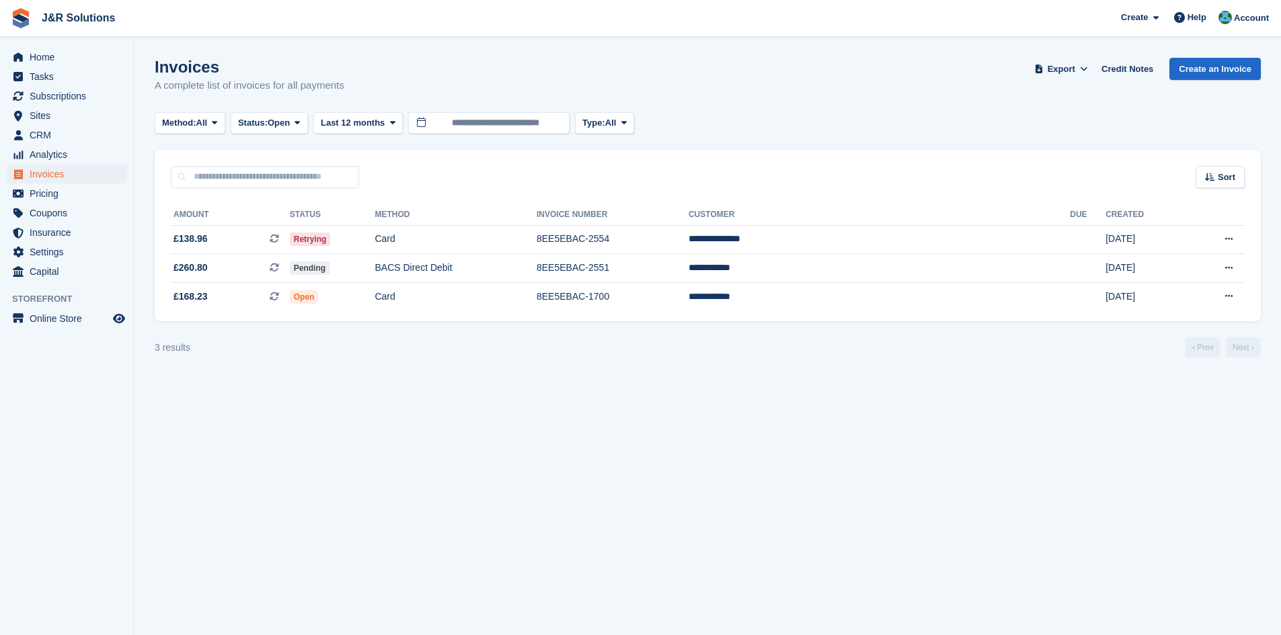
click at [782, 182] on div "Sort Sort by Date created Created (oldest first) Created (newest first)" at bounding box center [708, 169] width 1106 height 38
click at [689, 233] on td "8EE5EBAC-2554" at bounding box center [613, 239] width 152 height 29
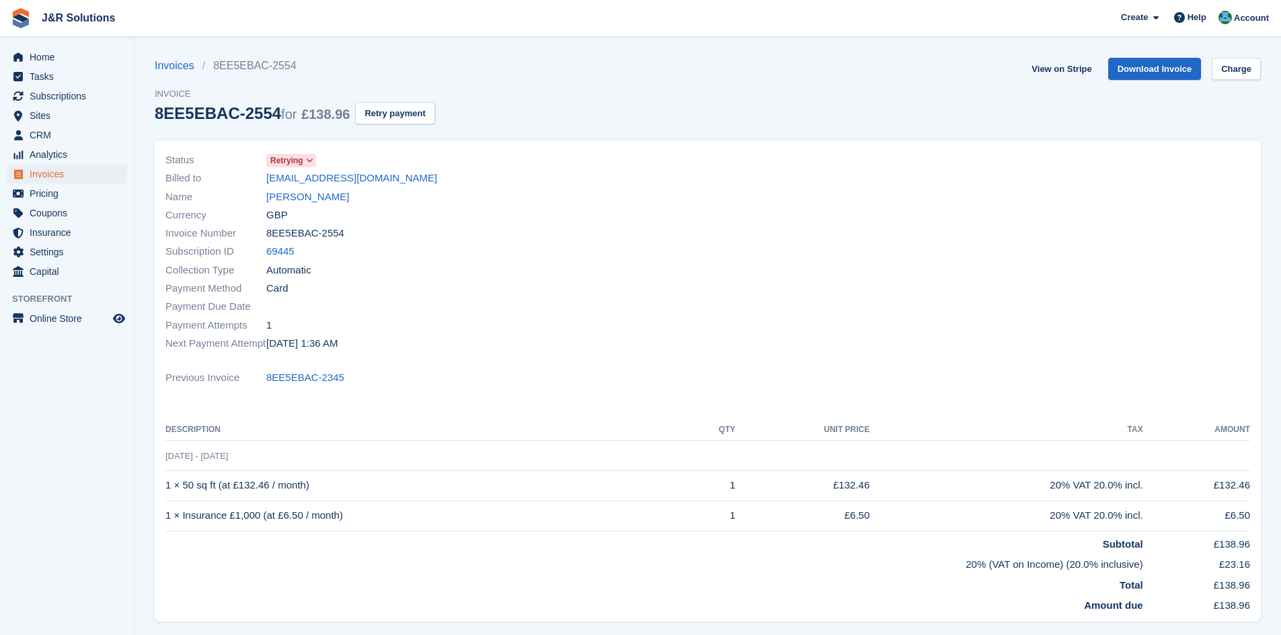
click at [397, 126] on div "Invoices 8EE5EBAC-2554 Invoice 8EE5EBAC-2554 for £138.96 Retry payment" at bounding box center [295, 99] width 280 height 83
click at [391, 116] on button "Retry payment" at bounding box center [394, 113] width 79 height 22
click at [314, 195] on link "[PERSON_NAME]" at bounding box center [307, 197] width 83 height 15
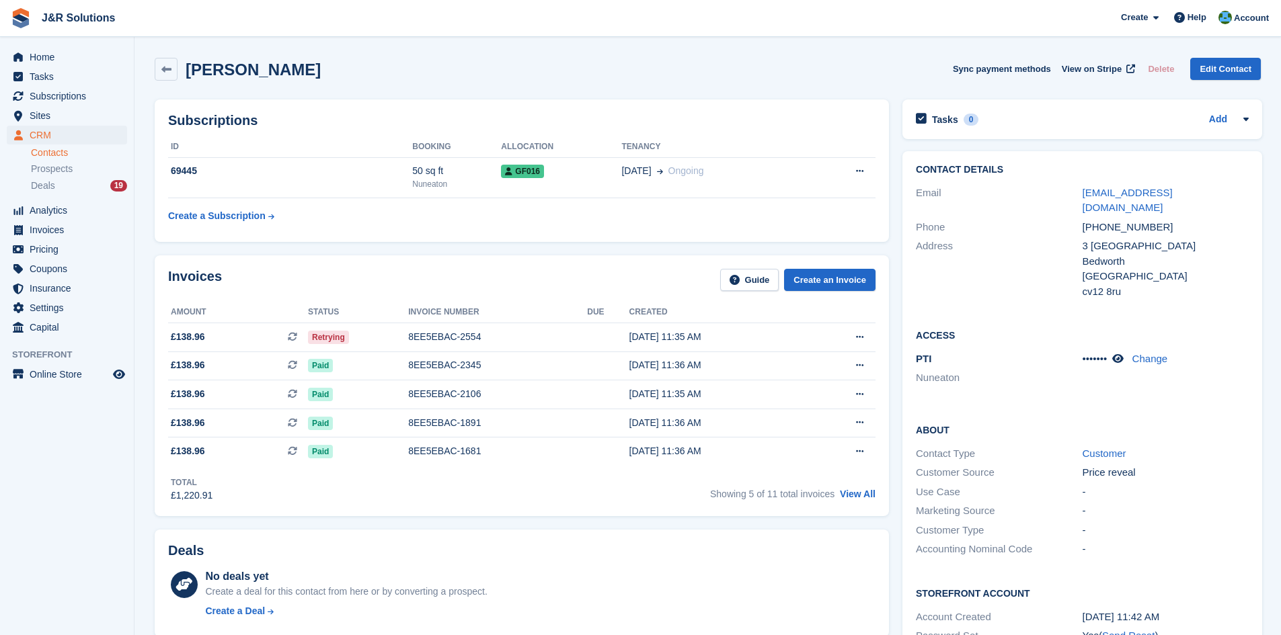
click at [543, 98] on div "Subscriptions ID Booking Allocation Tenancy 69445 50 sq ft Nuneaton GF016 22 Ja…" at bounding box center [522, 171] width 748 height 156
click at [1148, 190] on link "cathyduffy93@gmail.com" at bounding box center [1128, 200] width 90 height 27
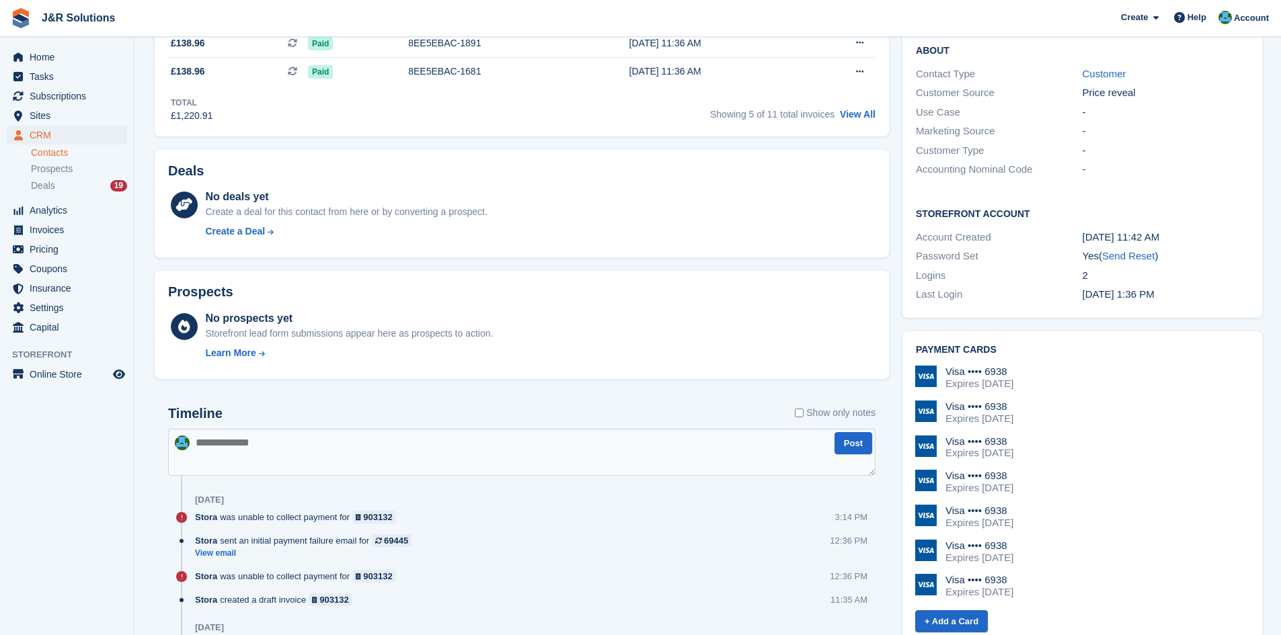
scroll to position [403, 0]
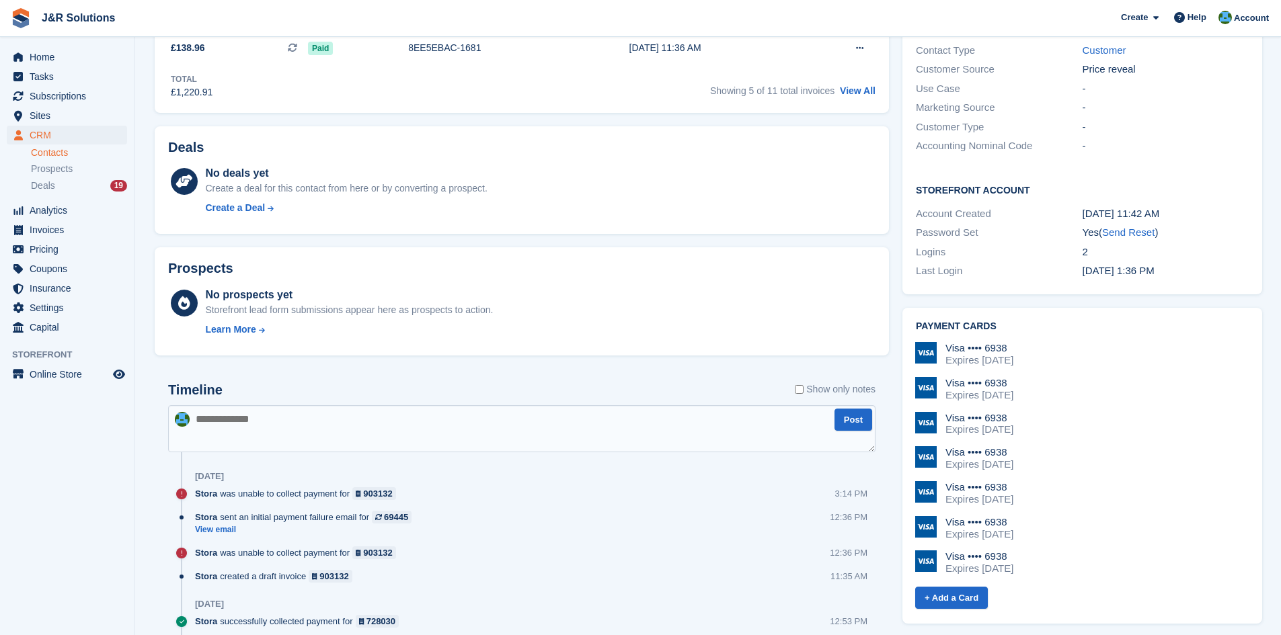
click at [247, 440] on textarea at bounding box center [521, 429] width 707 height 47
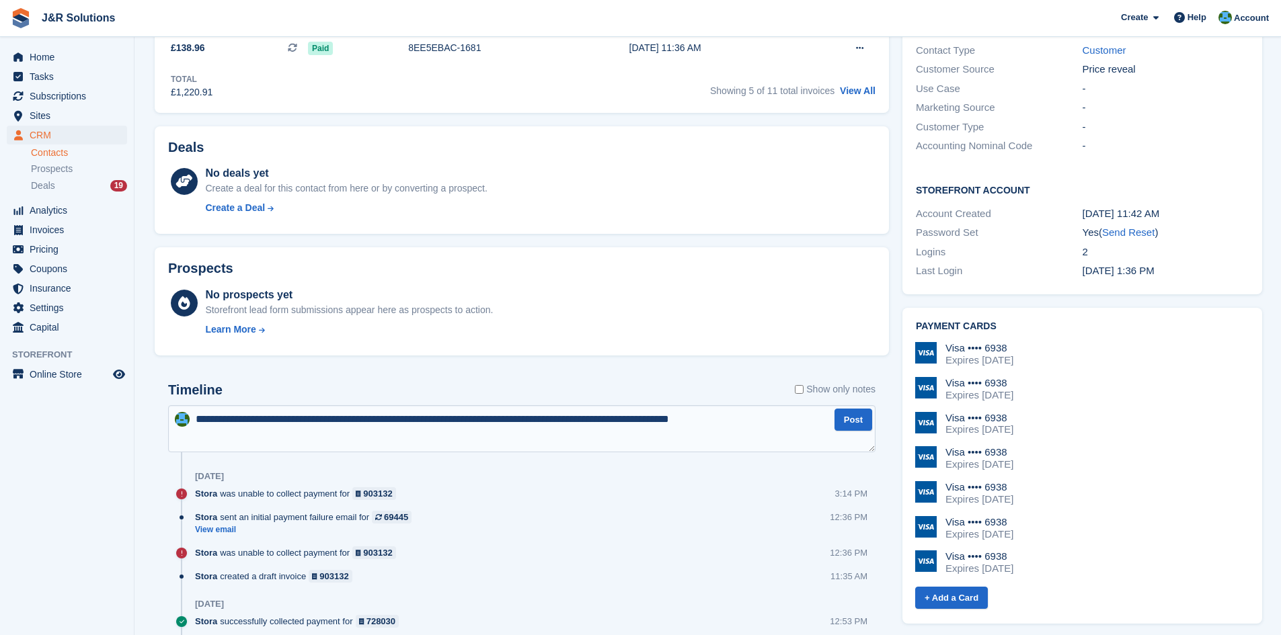
type textarea "**********"
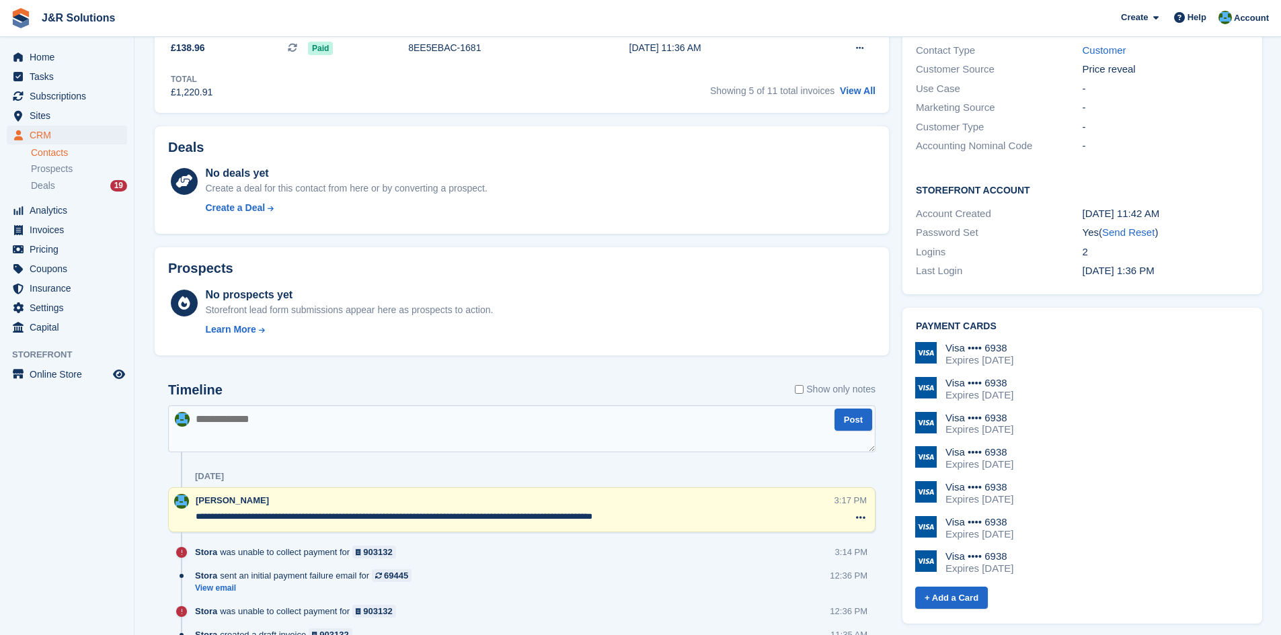
click at [430, 319] on div "No prospects yet Storefront lead form submissions appear here as prospects to a…" at bounding box center [349, 314] width 288 height 55
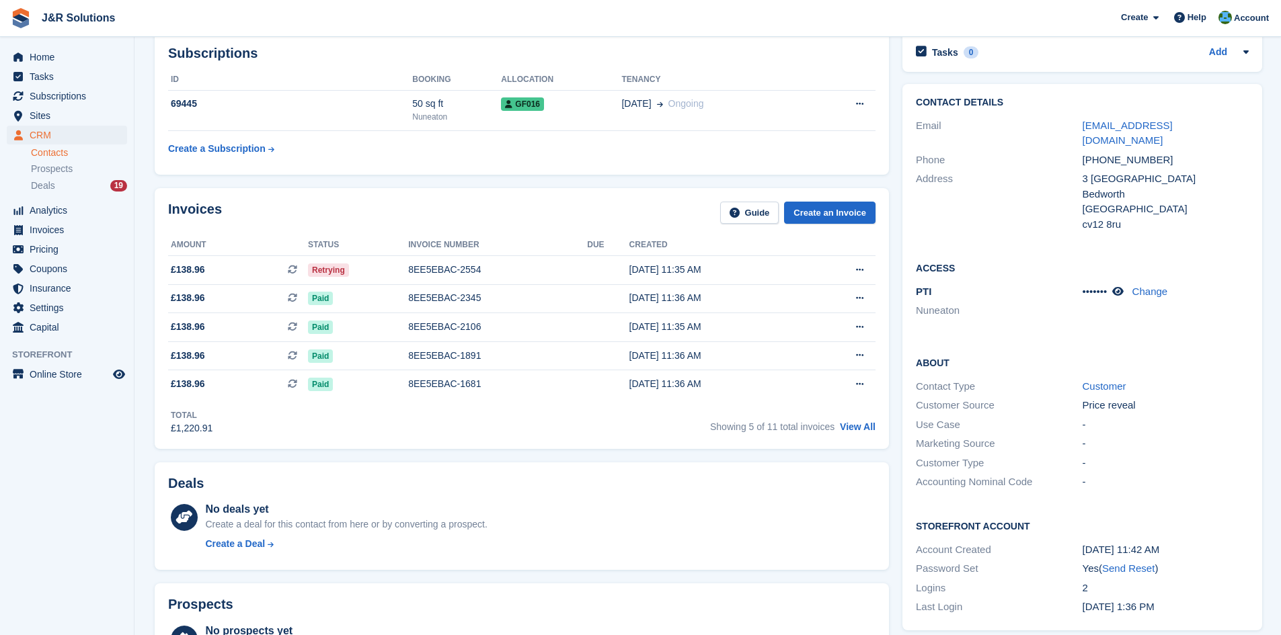
scroll to position [0, 0]
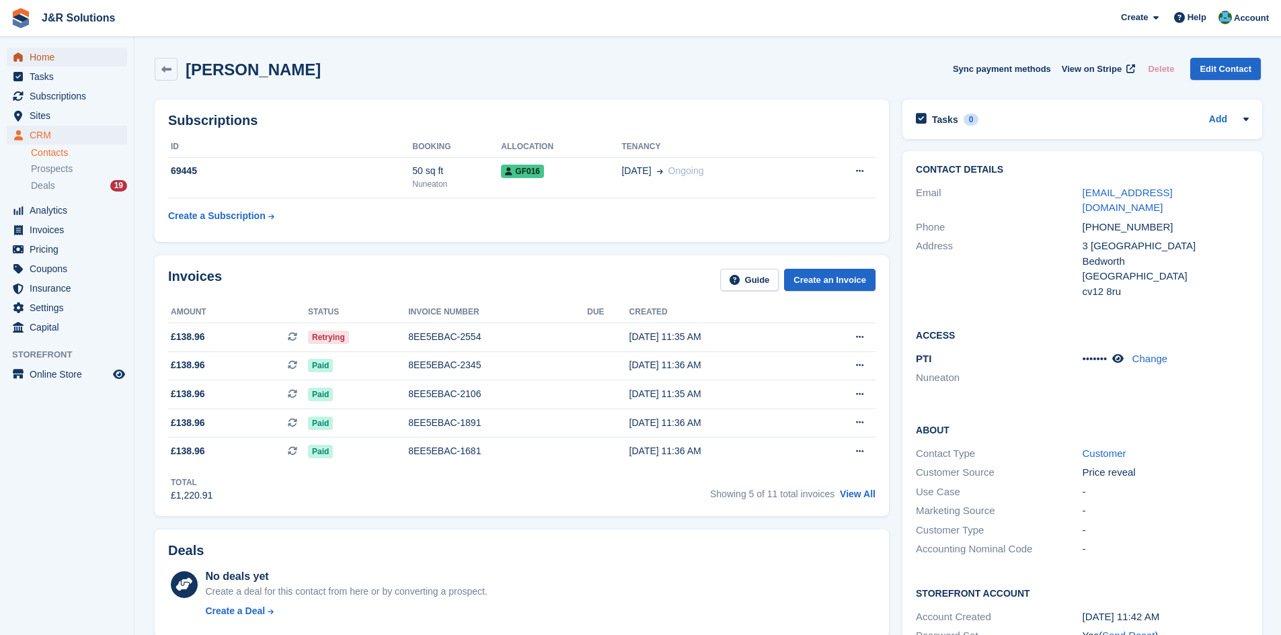
click at [75, 62] on span "Home" at bounding box center [70, 57] width 81 height 19
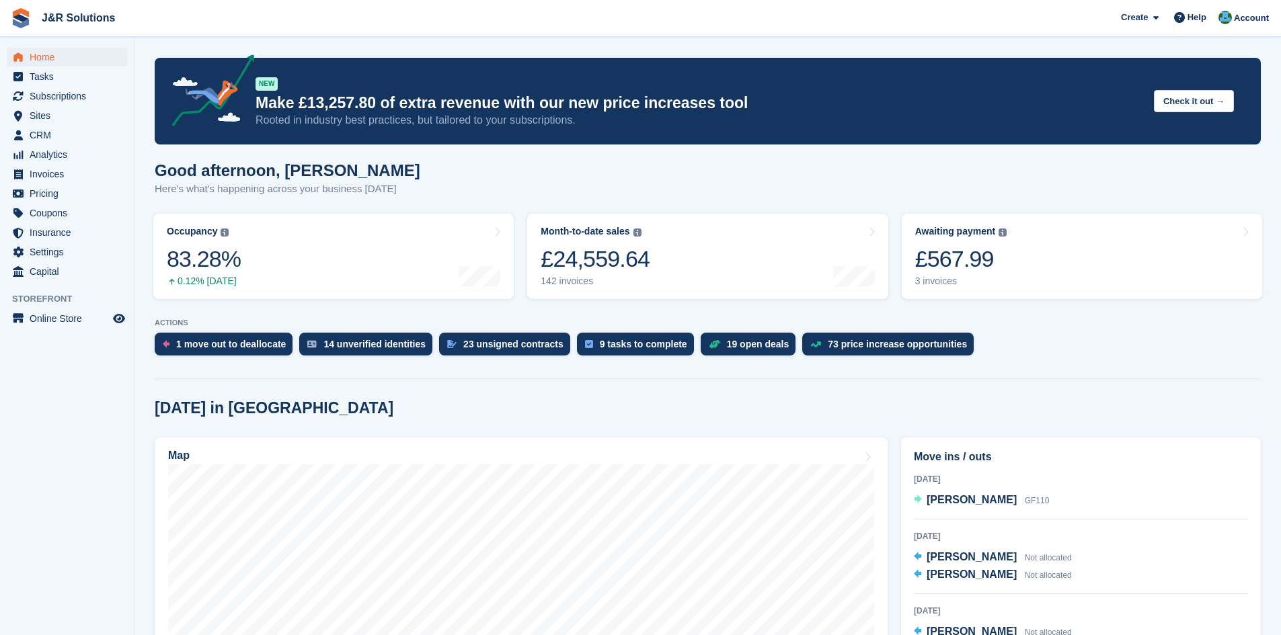
scroll to position [267, 0]
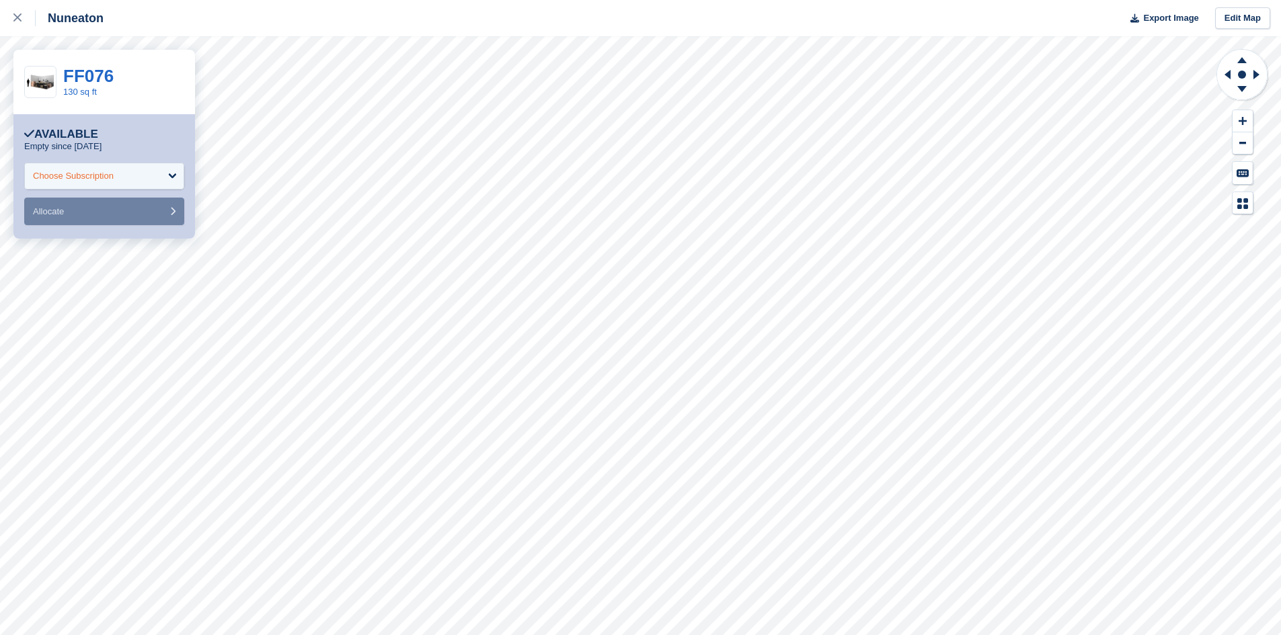
click at [98, 181] on div "Choose Subscription" at bounding box center [73, 175] width 81 height 13
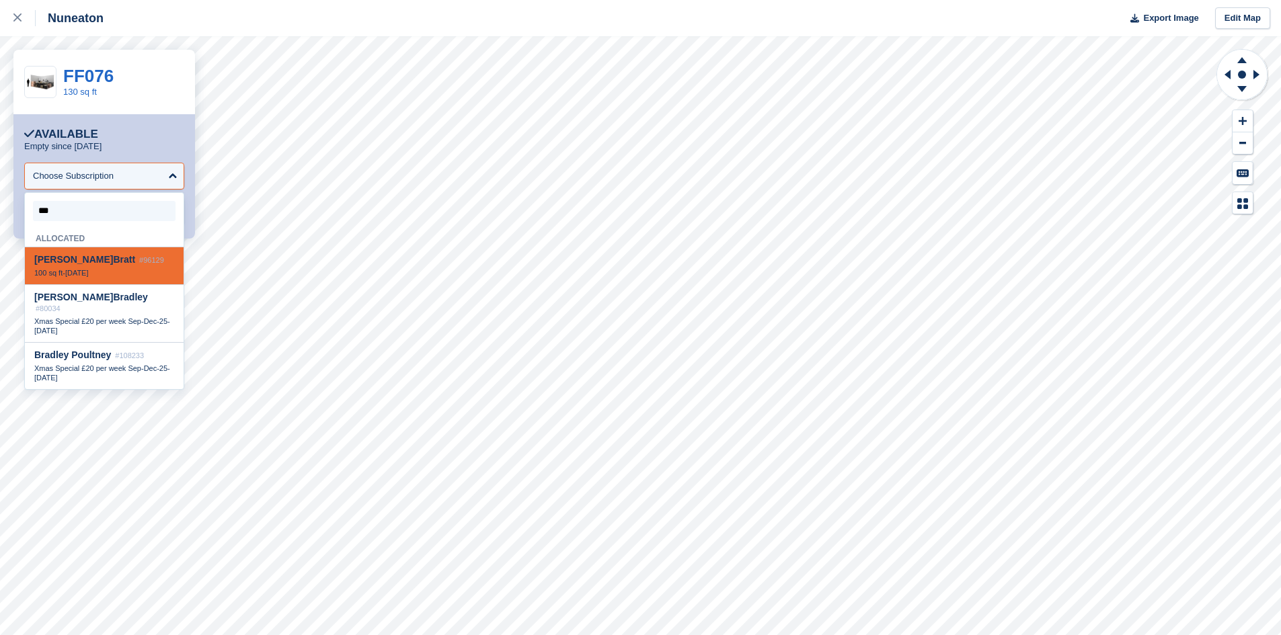
type input "****"
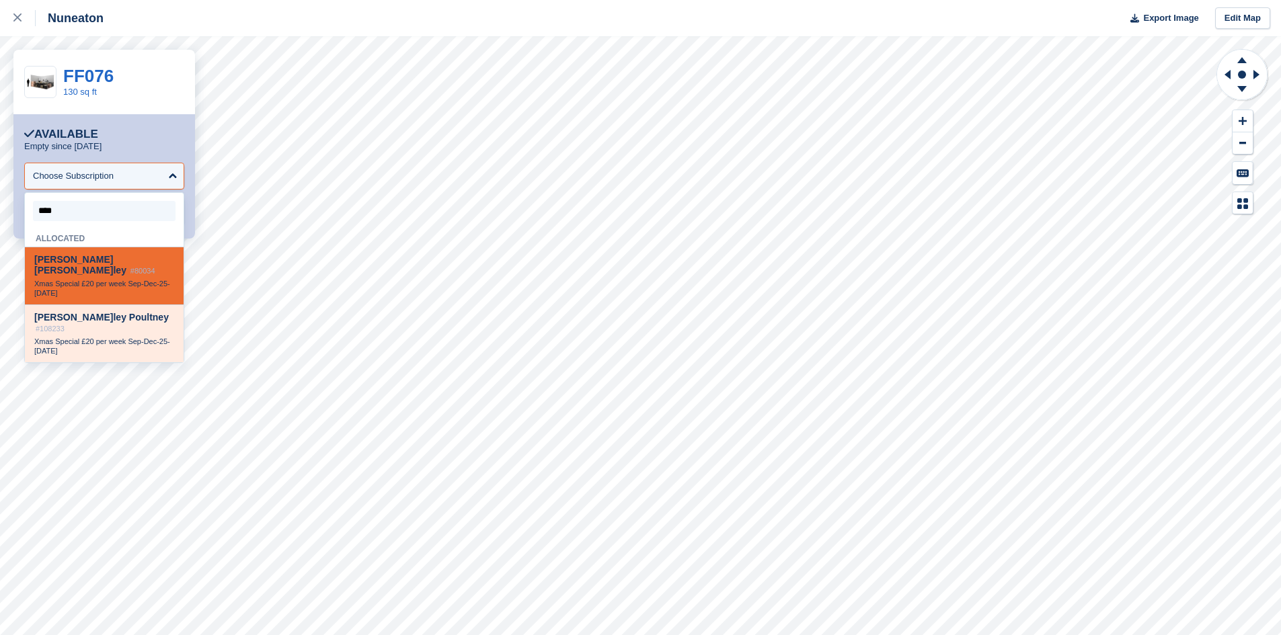
click at [65, 325] on span "#108233" at bounding box center [50, 329] width 29 height 8
select select "******"
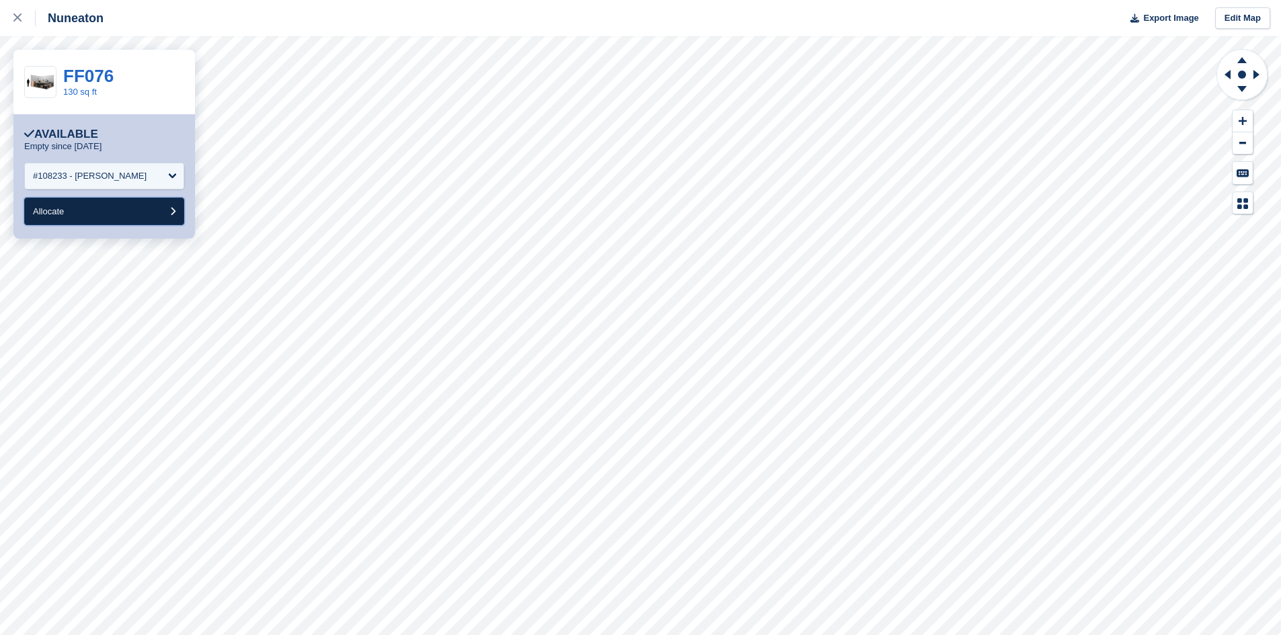
click at [119, 213] on button "Allocate" at bounding box center [104, 212] width 160 height 28
click at [68, 175] on div "Choose Subscription" at bounding box center [73, 175] width 81 height 13
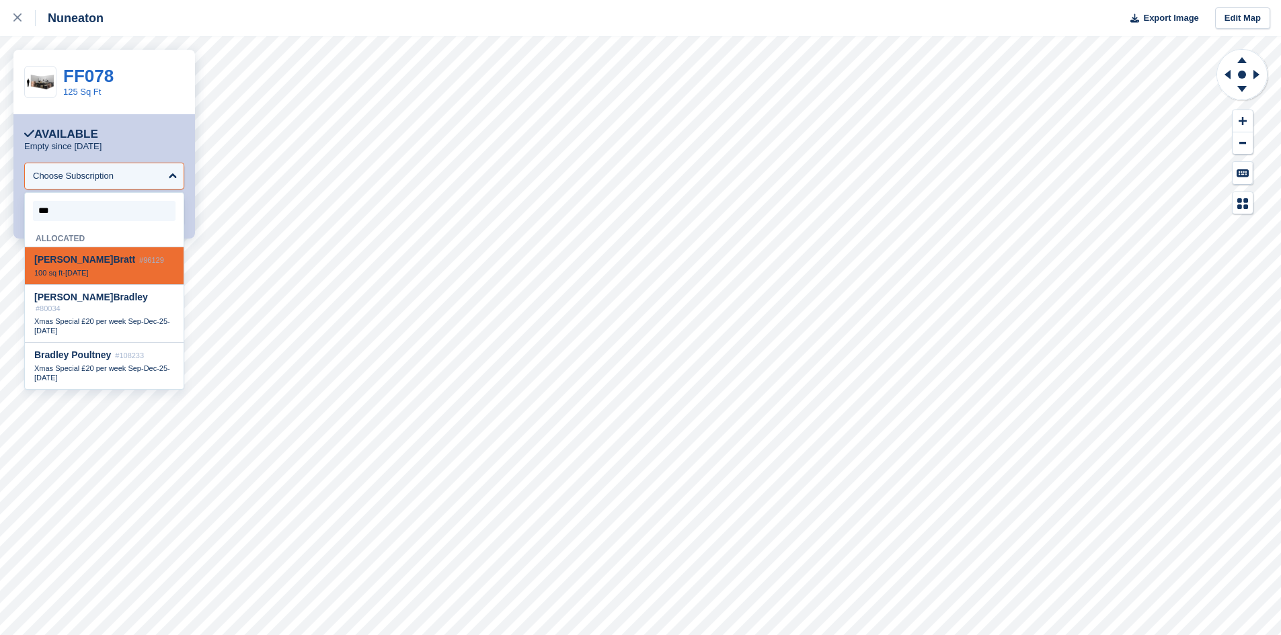
type input "****"
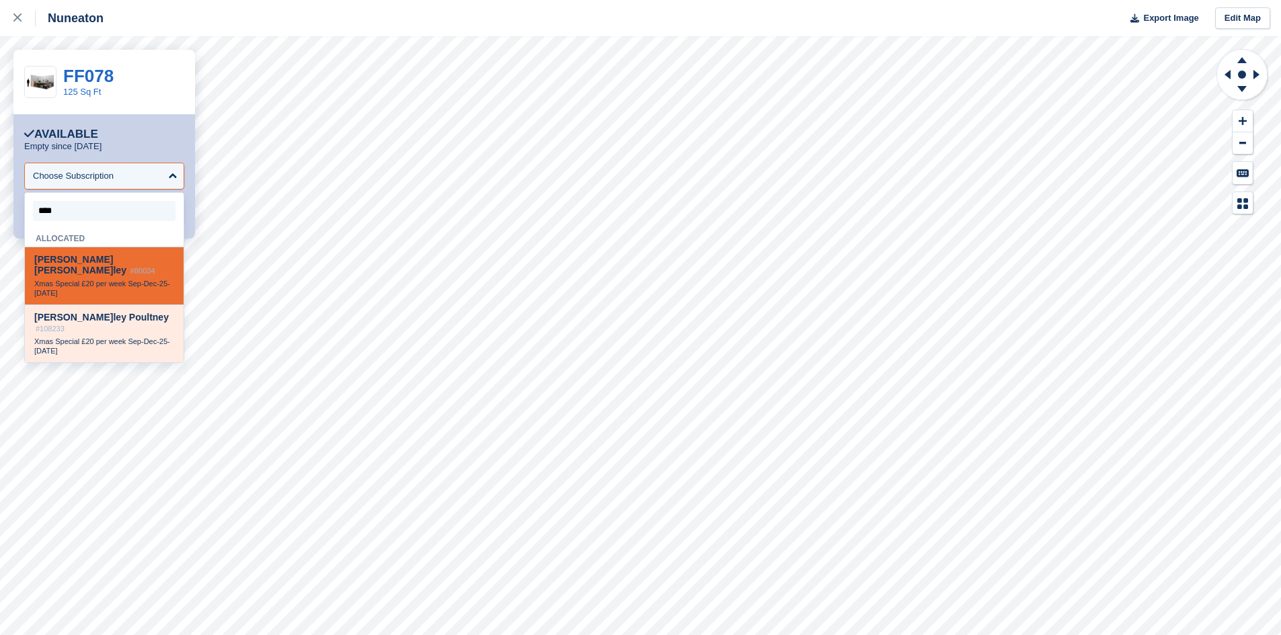
click at [109, 313] on div "[PERSON_NAME] #108233" at bounding box center [104, 323] width 140 height 22
select select "******"
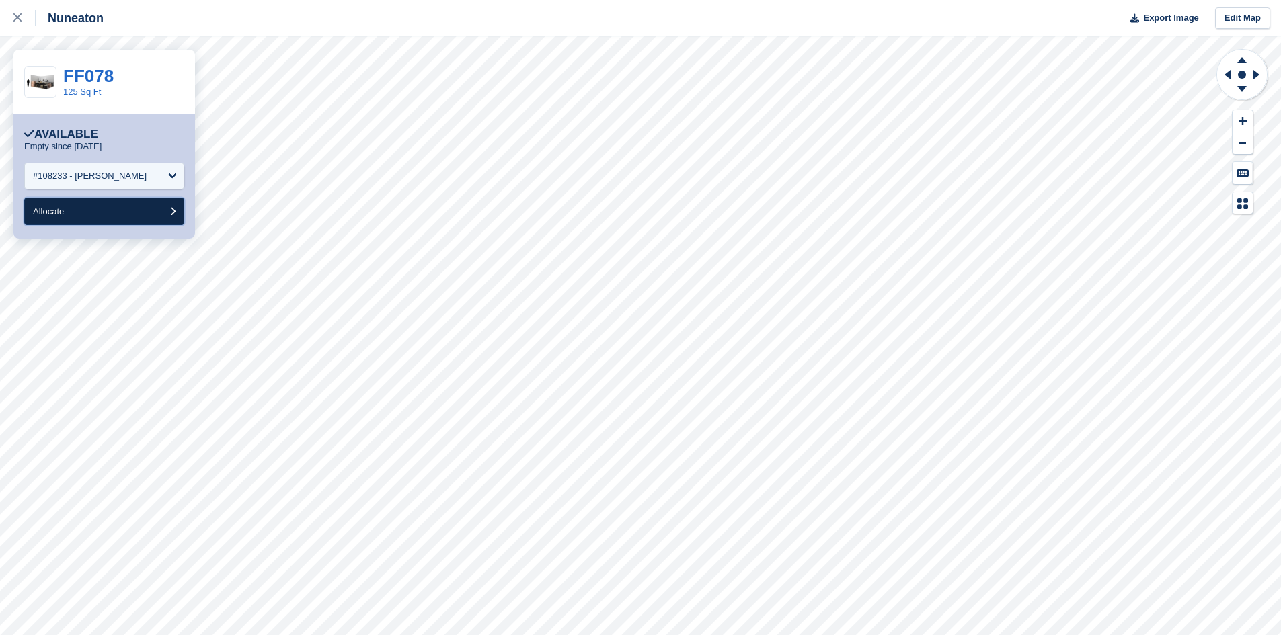
click at [101, 203] on button "Allocate" at bounding box center [104, 212] width 160 height 28
